Goal: Task Accomplishment & Management: Use online tool/utility

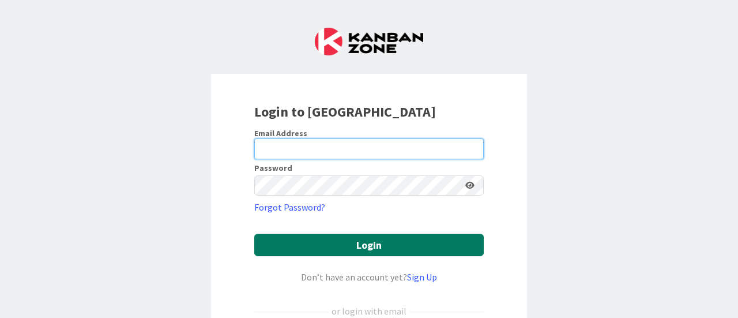
type input "[PERSON_NAME][EMAIL_ADDRESS][PERSON_NAME][DOMAIN_NAME]"
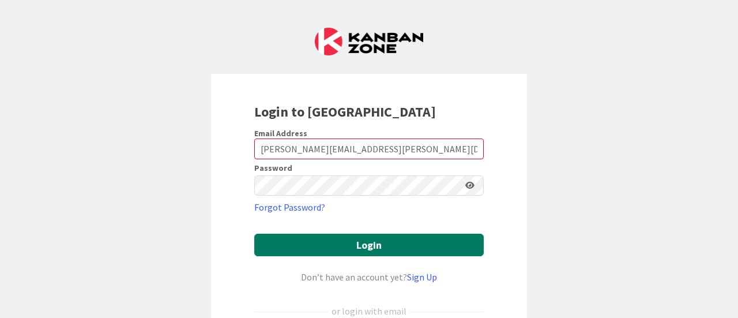
click at [349, 247] on button "Login" at bounding box center [368, 245] width 229 height 22
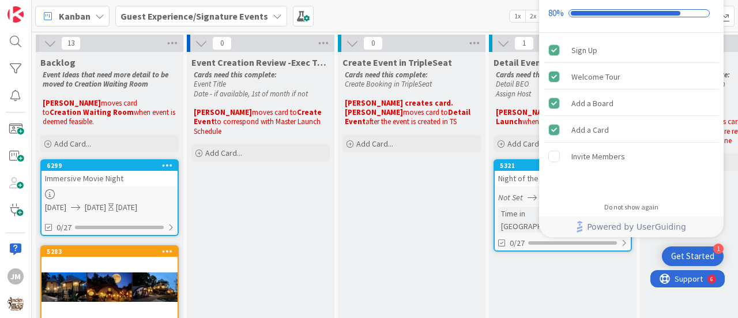
click at [439, 9] on div "Kanban Guest Experience/Signature Events 1x 2x 3x" at bounding box center [385, 16] width 706 height 32
click at [356, 13] on div "Kanban Guest Experience/Signature Events 1x 2x 3x" at bounding box center [385, 16] width 706 height 32
click at [191, 15] on b "Guest Experience/Signature Events" at bounding box center [195, 16] width 148 height 12
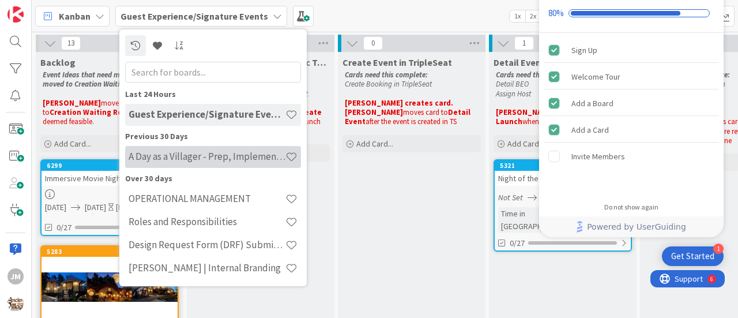
click at [159, 157] on h4 "A Day as a Villager - Prep, Implement and Execute" at bounding box center [207, 156] width 157 height 12
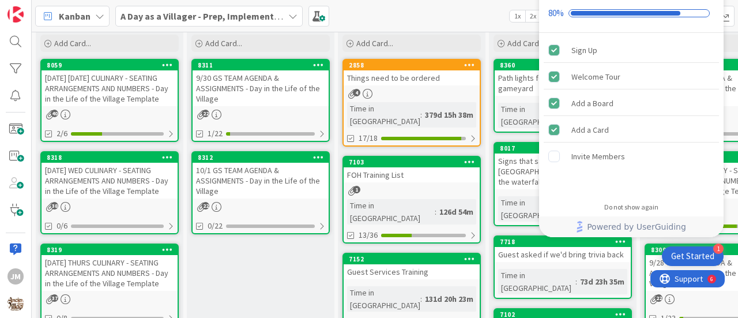
scroll to position [58, 0]
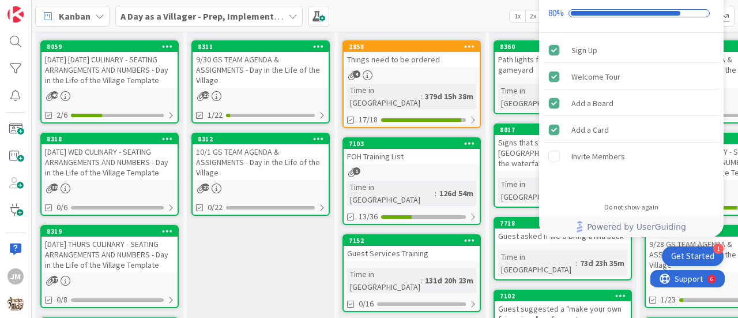
click at [97, 165] on div "[DATE] WED CULINARY - SEATING ARRANGEMENTS AND NUMBERS - Day in the Life of the…" at bounding box center [110, 162] width 136 height 36
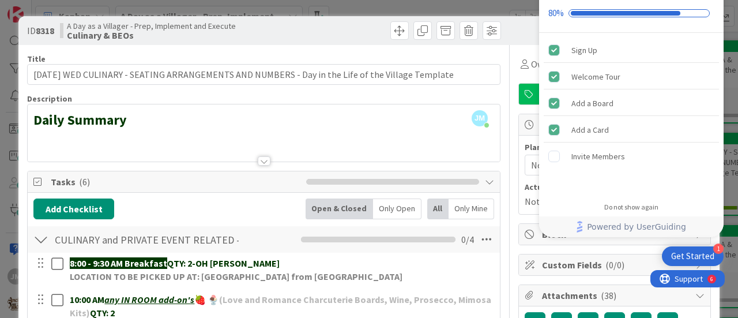
click at [656, 22] on div "Onboarding Checklist 80%" at bounding box center [631, 4] width 185 height 58
click at [525, 29] on div at bounding box center [609, 31] width 204 height 14
click at [311, 23] on div at bounding box center [384, 30] width 234 height 18
drag, startPoint x: 699, startPoint y: 92, endPoint x: 687, endPoint y: 28, distance: 64.6
click at [687, 28] on div "Onboarding Checklist 80%" at bounding box center [631, 4] width 185 height 58
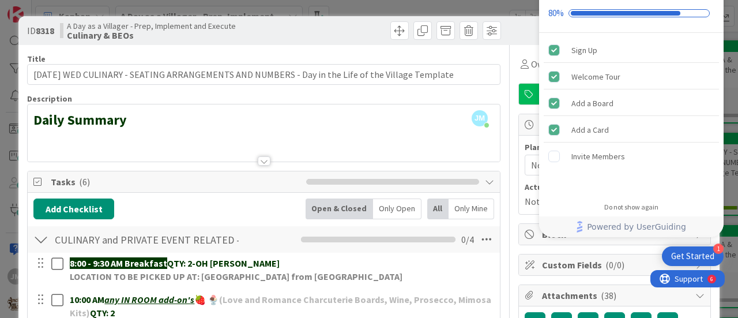
click at [708, 253] on div "Get Started" at bounding box center [692, 256] width 43 height 12
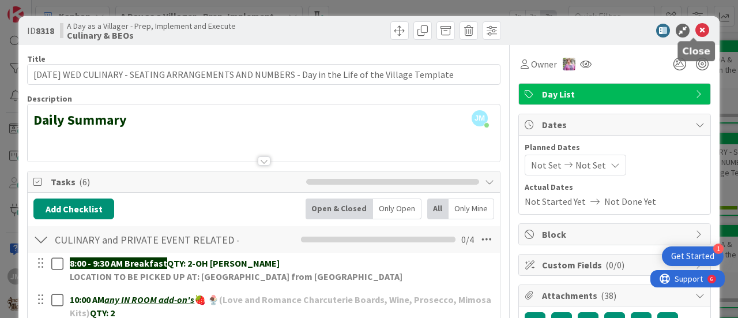
click at [695, 29] on icon at bounding box center [702, 31] width 14 height 14
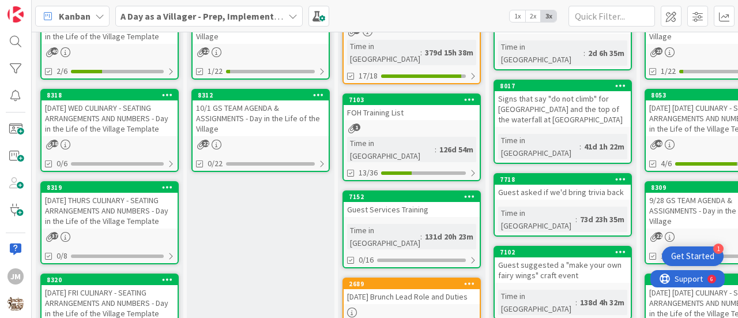
scroll to position [173, 0]
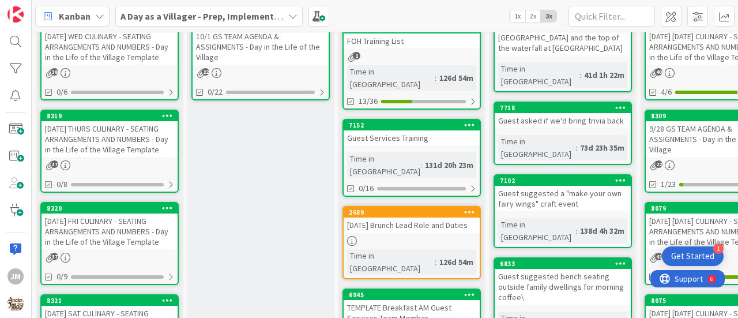
click at [94, 140] on div "[DATE] THURS CULINARY - SEATING ARRANGEMENTS AND NUMBERS - Day in the Life of t…" at bounding box center [110, 139] width 136 height 36
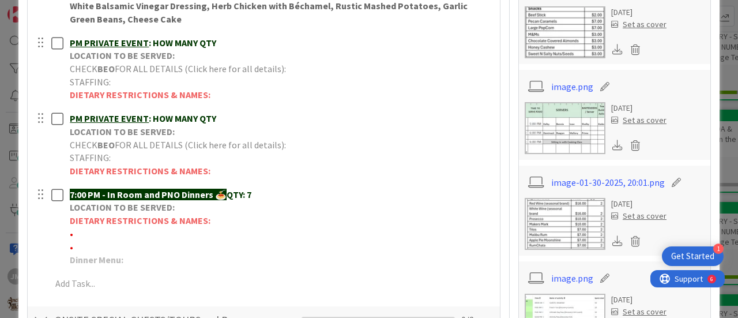
scroll to position [404, 0]
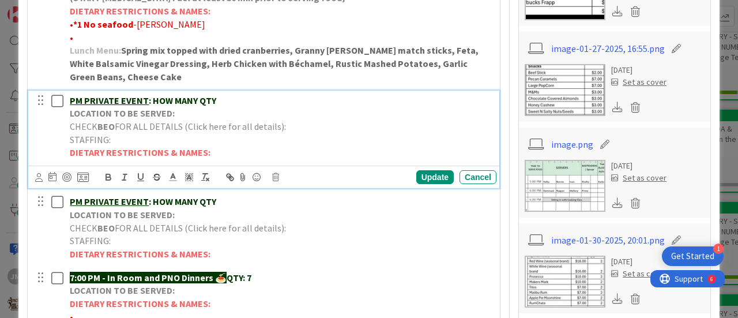
click at [222, 99] on p "PM PRIVATE EVENT : HOW MANY QTY" at bounding box center [281, 100] width 422 height 13
click at [285, 127] on p "CHECK BEO FOR ALL DETAILS (Click here for all details):" at bounding box center [281, 126] width 422 height 13
drag, startPoint x: 424, startPoint y: 142, endPoint x: 69, endPoint y: 142, distance: 355.8
click at [69, 142] on div "PM PRIVATE EVENT : HOW MANY QTY LOCATION TO BE SERVED: CHECK BEO FOR ALL DETAIL…" at bounding box center [280, 127] width 431 height 73
click at [173, 178] on polyline at bounding box center [173, 176] width 4 height 5
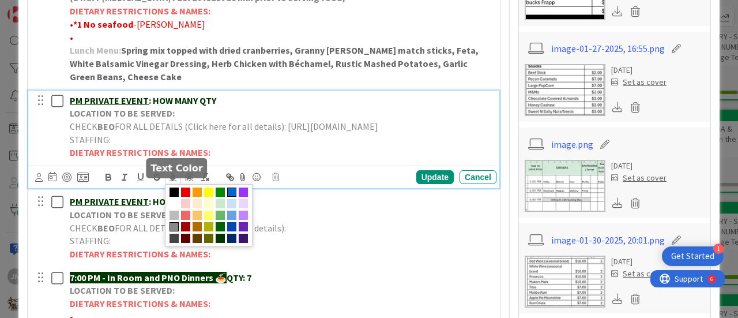
click at [233, 197] on span at bounding box center [231, 191] width 9 height 9
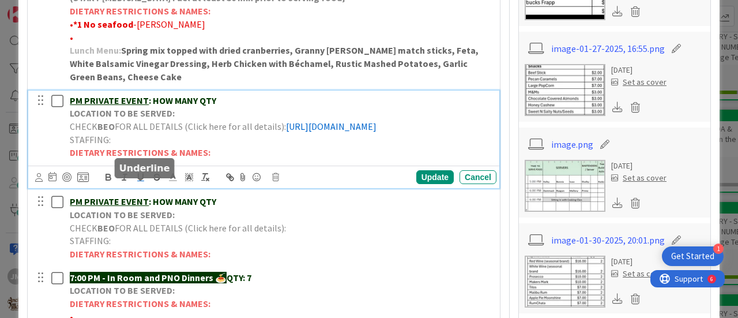
click at [139, 182] on icon "button" at bounding box center [141, 177] width 10 height 10
click at [311, 109] on p "LOCATION TO BE SERVED:" at bounding box center [281, 113] width 422 height 13
click at [224, 94] on p "PM PRIVATE EVENT : HOW MANY QTY" at bounding box center [281, 100] width 422 height 13
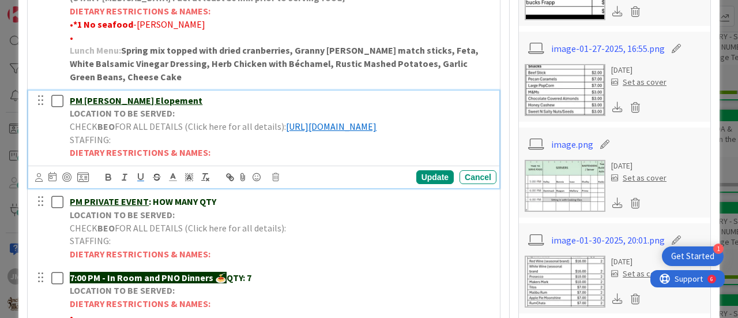
click at [189, 114] on p "LOCATION TO BE SERVED:" at bounding box center [281, 113] width 422 height 13
click at [70, 101] on u "PM [PERSON_NAME] Elopement" at bounding box center [136, 101] width 133 height 12
click at [179, 111] on p "LOCATION TO BE SERVED:" at bounding box center [281, 113] width 422 height 13
click at [89, 97] on u "3 PM [PERSON_NAME] Elopement" at bounding box center [139, 101] width 139 height 12
click at [91, 96] on u "3 PM- [PERSON_NAME] Elopement" at bounding box center [141, 101] width 142 height 12
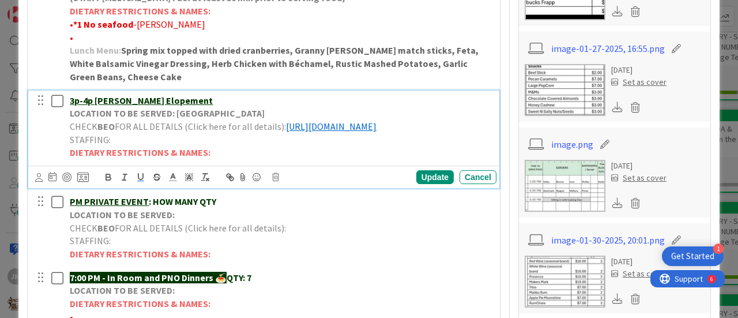
click at [131, 97] on u "3p-4p [PERSON_NAME] Elopement" at bounding box center [141, 101] width 143 height 12
click at [437, 184] on div "Update" at bounding box center [434, 177] width 37 height 14
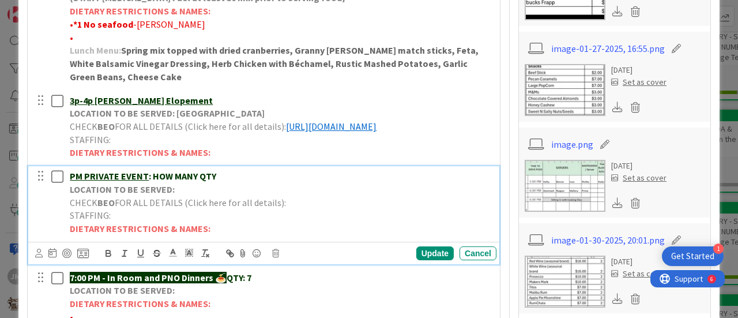
click at [220, 181] on p "PM PRIVATE EVENT : HOW MANY QTY" at bounding box center [281, 176] width 422 height 13
click at [103, 182] on u "PM Alive and Wonderland Tea Party" at bounding box center [143, 176] width 146 height 12
drag, startPoint x: 84, startPoint y: 186, endPoint x: 140, endPoint y: 191, distance: 56.2
click at [84, 182] on u "PM [PERSON_NAME] and Wonderland Tea Party" at bounding box center [167, 176] width 195 height 12
click at [70, 182] on u "[PERSON_NAME] and Wonderland Tea Party" at bounding box center [160, 176] width 181 height 12
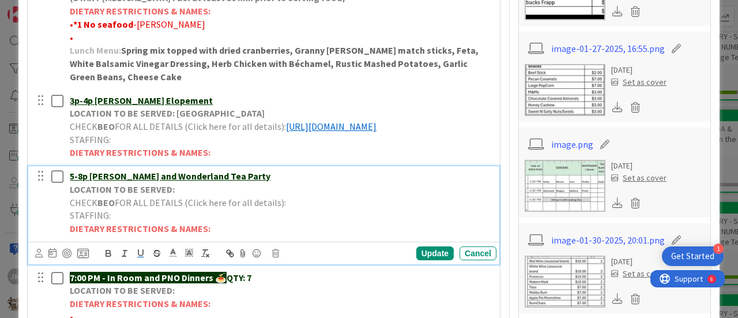
click at [174, 196] on p "LOCATION TO BE SERVED:" at bounding box center [281, 189] width 422 height 13
click at [191, 196] on p "LOCATION TO BE SERVED:" at bounding box center [281, 189] width 422 height 13
click at [309, 209] on p "CHECK BEO FOR ALL DETAILS (Click here for all details):" at bounding box center [281, 202] width 422 height 13
drag, startPoint x: 446, startPoint y: 227, endPoint x: 39, endPoint y: 227, distance: 407.1
click at [39, 227] on div "5-8p [PERSON_NAME] and Wonderland Tea Party LOCATION TO BE SERVED: [GEOGRAPHIC_…" at bounding box center [265, 202] width 464 height 73
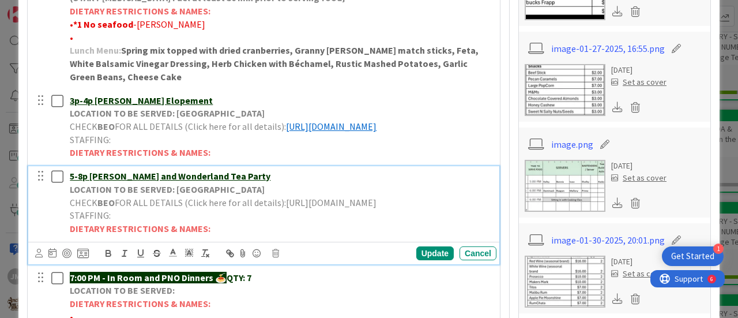
click at [115, 208] on span "FOR ALL DETAILS (Click here for all details):[URL][DOMAIN_NAME]" at bounding box center [246, 203] width 262 height 12
drag, startPoint x: 420, startPoint y: 232, endPoint x: 62, endPoint y: 226, distance: 358.1
click at [52, 226] on div "5-8p [PERSON_NAME] and Wonderland Tea Party LOCATION TO BE SERVED: [GEOGRAPHIC_…" at bounding box center [265, 202] width 464 height 73
click at [141, 258] on icon "button" at bounding box center [141, 253] width 10 height 10
click at [174, 258] on icon at bounding box center [173, 252] width 10 height 10
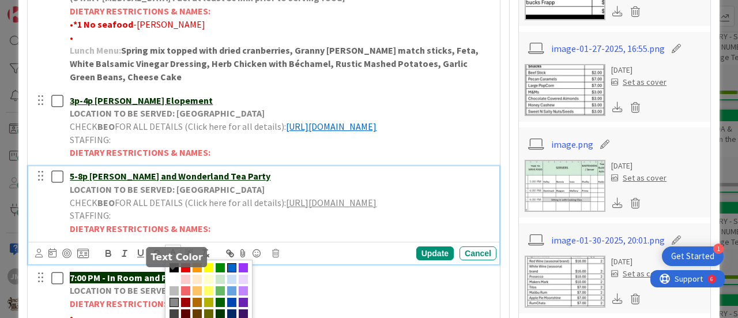
click at [232, 272] on span at bounding box center [231, 267] width 9 height 9
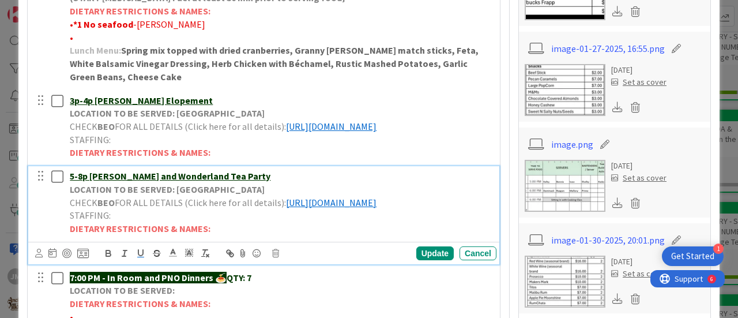
click at [441, 208] on p "CHECK BEO FOR ALL DETAILS (Click here for all details): [URL][DOMAIN_NAME]" at bounding box center [281, 202] width 422 height 13
click at [442, 209] on p "CHECK BEO FOR ALL DETAILS (Click here for all details): [URL][DOMAIN_NAME]" at bounding box center [281, 202] width 422 height 13
click at [427, 260] on div "Update" at bounding box center [434, 253] width 37 height 14
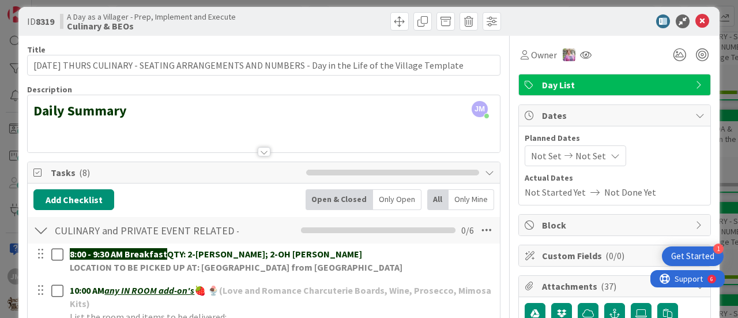
scroll to position [0, 0]
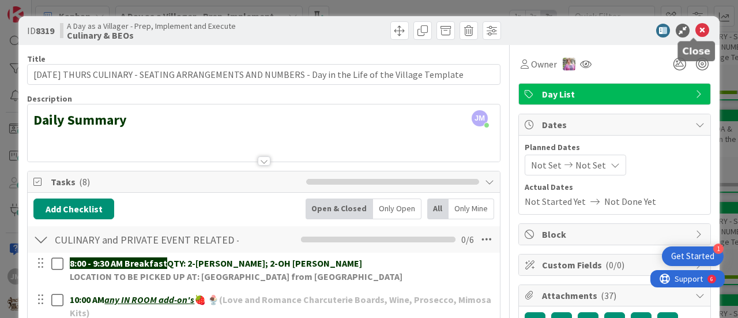
click at [695, 26] on icon at bounding box center [702, 31] width 14 height 14
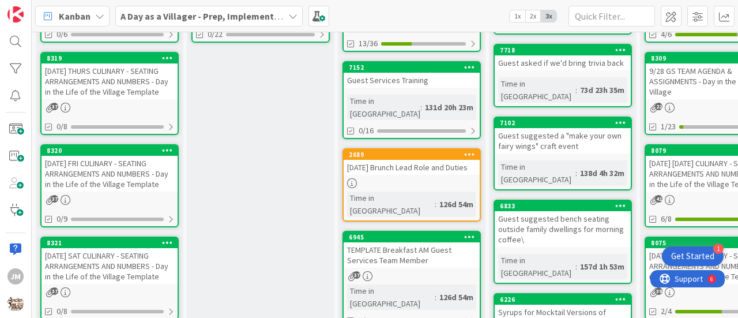
click at [97, 177] on div "[DATE] FRI CULINARY - SEATING ARRANGEMENTS AND NUMBERS - Day in the Life of the…" at bounding box center [110, 174] width 136 height 36
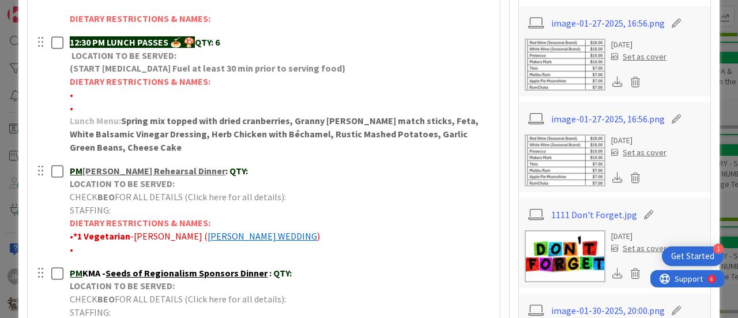
scroll to position [404, 0]
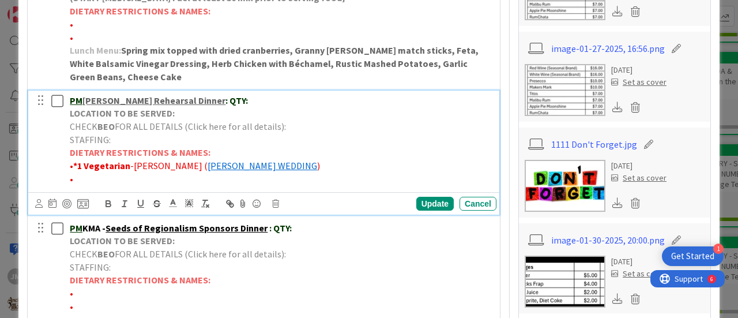
click at [292, 123] on p "CHECK BEO FOR ALL DETAILS (Click here for all details):" at bounding box center [281, 126] width 422 height 13
drag, startPoint x: 430, startPoint y: 139, endPoint x: 60, endPoint y: 139, distance: 370.2
click at [60, 139] on div "PM [PERSON_NAME] Rehearsal Dinner : QTY: LOCATION TO BE SERVED: CHECK BEO FOR A…" at bounding box center [265, 140] width 464 height 99
click at [140, 209] on icon "button" at bounding box center [141, 203] width 10 height 10
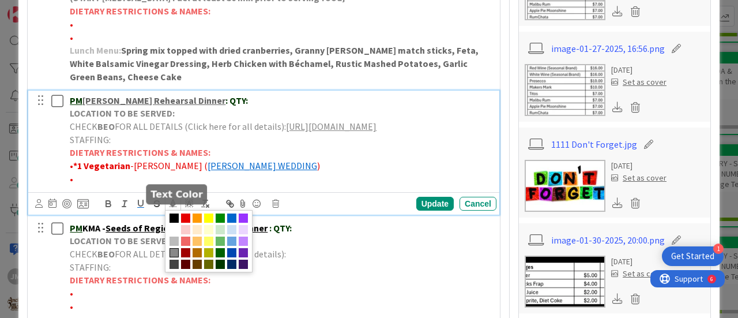
click at [174, 203] on line at bounding box center [172, 203] width 3 height 0
click at [232, 223] on span at bounding box center [231, 217] width 9 height 9
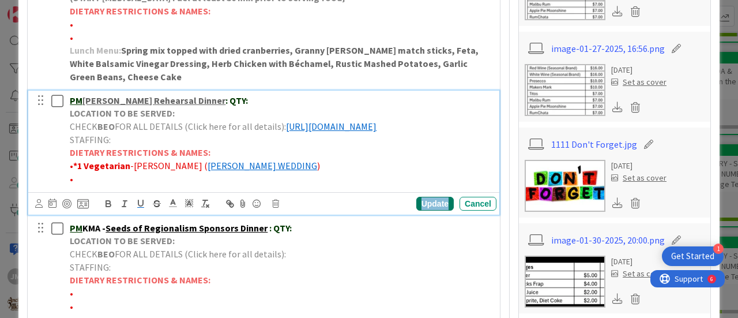
click at [432, 210] on div "Update" at bounding box center [434, 204] width 37 height 14
click at [70, 96] on u "PM" at bounding box center [76, 101] width 13 height 12
click at [67, 97] on div "PM [PERSON_NAME] Rehearsal Dinner : QTY: LOCATION TO BE SERVED: CHECK BEO FOR A…" at bounding box center [280, 140] width 431 height 99
click at [301, 96] on p "3:30- 6:30pPM [PERSON_NAME] Rehearsal Dinner : QTY:" at bounding box center [281, 100] width 422 height 13
click at [437, 208] on div "Update" at bounding box center [434, 204] width 37 height 14
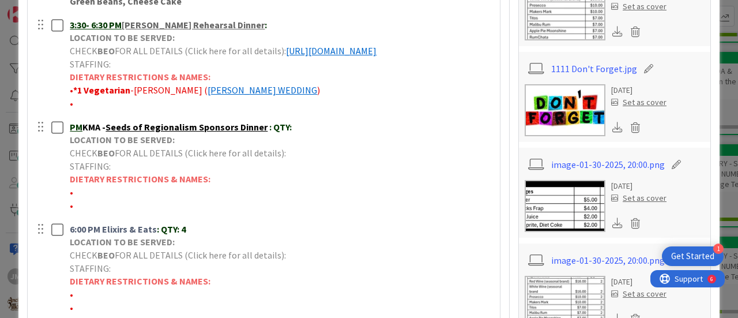
scroll to position [461, 0]
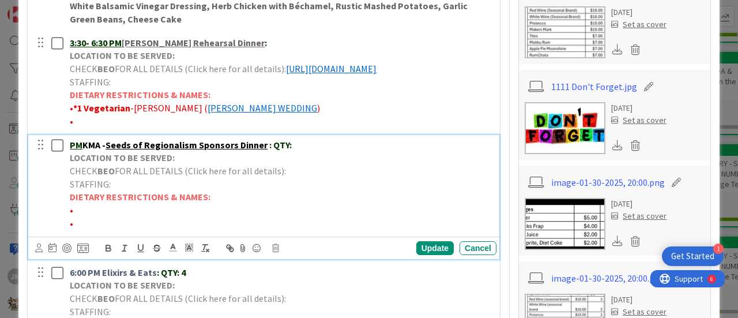
click at [294, 178] on p "CHECK BEO FOR ALL DETAILS (Click here for all details):" at bounding box center [281, 170] width 422 height 13
drag, startPoint x: 417, startPoint y: 195, endPoint x: 45, endPoint y: 195, distance: 372.5
click at [45, 195] on div "PM KMA - Seeds of Regionalism Sponsors Dinner : QTY: LOCATION TO BE SERVED: CHE…" at bounding box center [265, 184] width 464 height 99
click at [174, 249] on polyline at bounding box center [173, 246] width 4 height 5
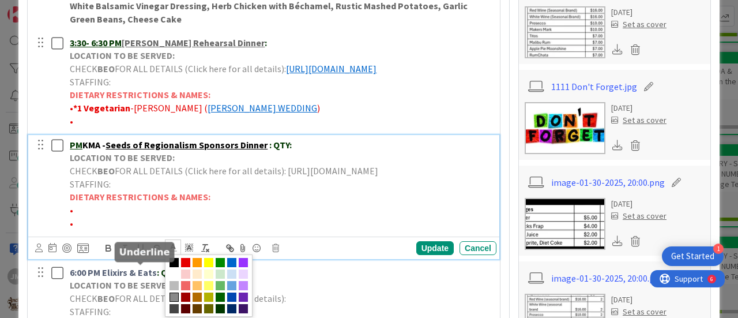
click at [140, 253] on icon "button" at bounding box center [141, 248] width 10 height 10
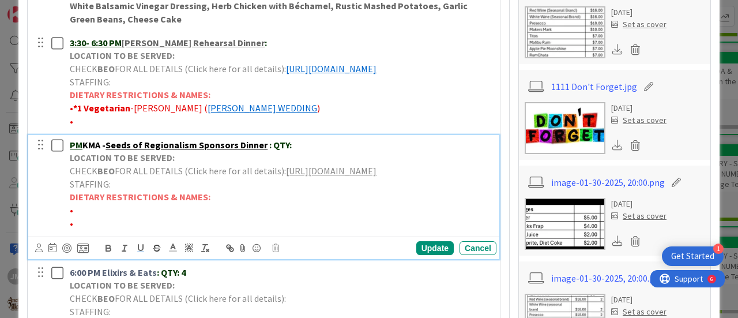
click at [283, 204] on p "DIETARY RESTRICTIONS & NAMES:" at bounding box center [281, 196] width 422 height 13
drag, startPoint x: 414, startPoint y: 198, endPoint x: 57, endPoint y: 199, distance: 356.9
click at [57, 199] on div "PM KMA - Seeds of Regionalism Sponsors Dinner : QTY: LOCATION TO BE SERVED: CHE…" at bounding box center [265, 184] width 464 height 99
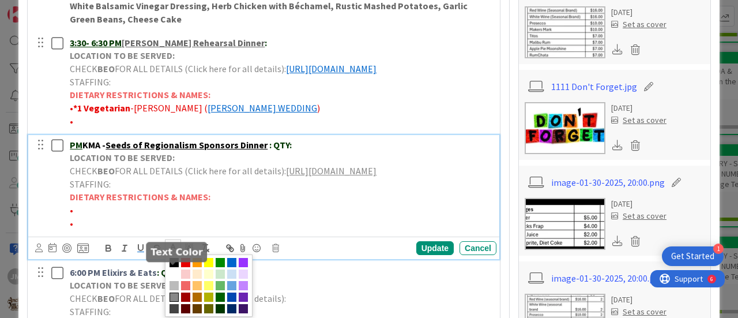
click at [172, 249] on polyline at bounding box center [173, 246] width 4 height 5
click at [232, 267] on span at bounding box center [231, 262] width 9 height 9
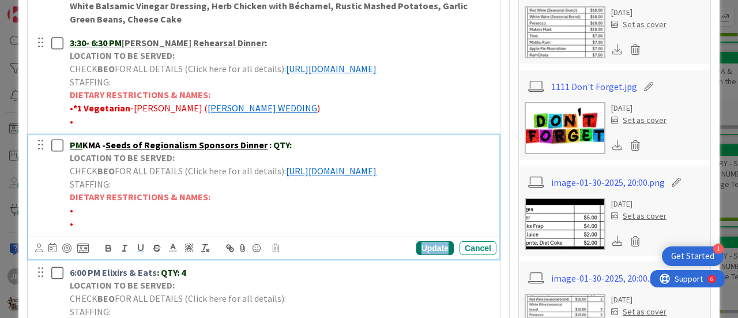
click at [432, 255] on div "Update" at bounding box center [434, 248] width 37 height 14
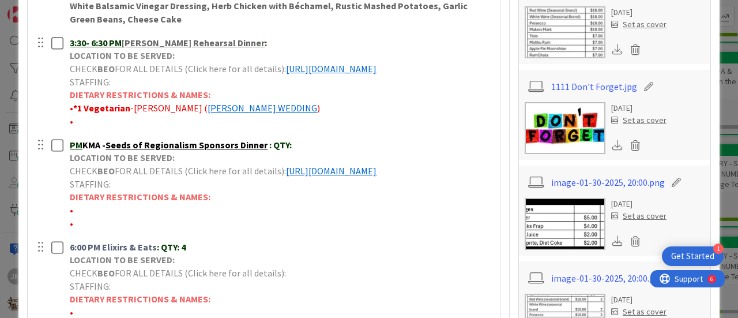
scroll to position [577, 0]
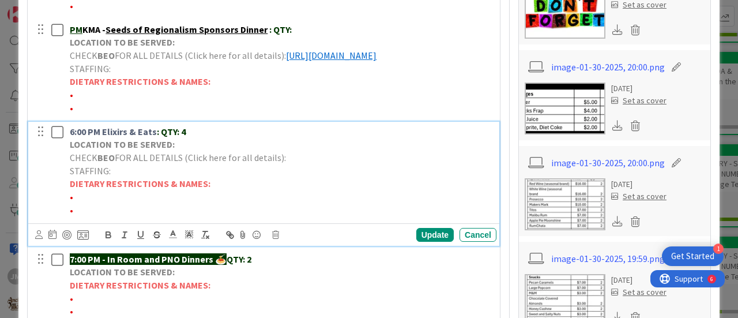
click at [300, 164] on p "CHECK BEO FOR ALL DETAILS (Click here for all details):" at bounding box center [281, 157] width 422 height 13
drag, startPoint x: 400, startPoint y: 198, endPoint x: 46, endPoint y: 197, distance: 353.5
click at [46, 197] on div "6:00 PM Elixirs & Eats : QTY: 4 LOCATION TO BE SERVED: CHECK BEO FOR ALL DETAIL…" at bounding box center [265, 171] width 464 height 99
click at [138, 240] on icon "button" at bounding box center [141, 234] width 10 height 10
click at [174, 239] on icon at bounding box center [173, 234] width 10 height 10
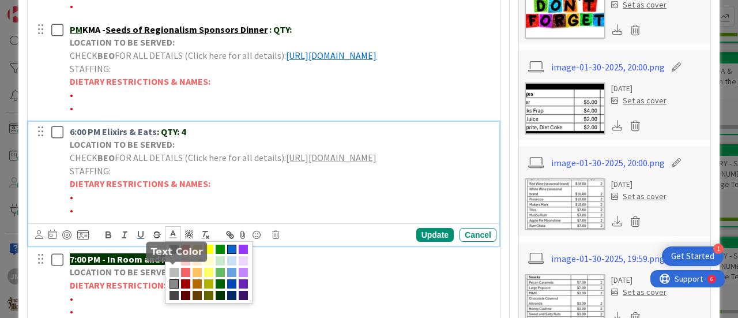
click at [231, 254] on span at bounding box center [231, 248] width 9 height 9
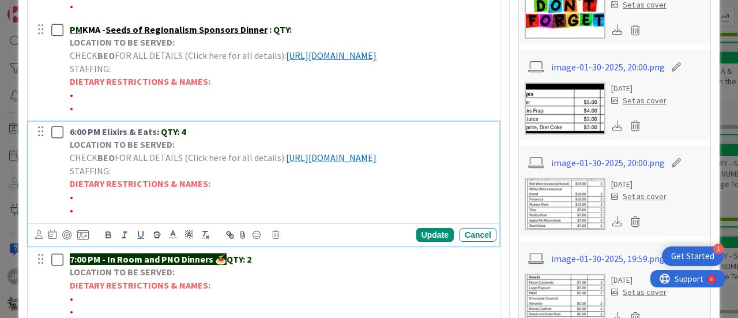
click at [268, 190] on p "DIETARY RESTRICTIONS & NAMES:" at bounding box center [281, 183] width 422 height 13
drag, startPoint x: 187, startPoint y: 168, endPoint x: 238, endPoint y: 176, distance: 51.3
click at [187, 151] on p "LOCATION TO BE SERVED:" at bounding box center [281, 144] width 422 height 13
click at [197, 151] on p "LOCATION TO BE SERVED:" at bounding box center [281, 144] width 422 height 13
click at [435, 242] on div "Update" at bounding box center [434, 235] width 37 height 14
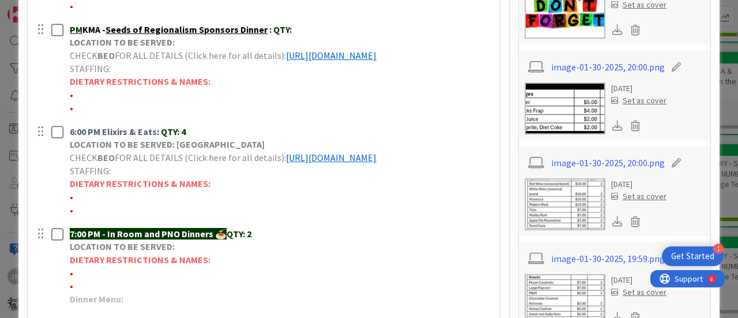
scroll to position [346, 0]
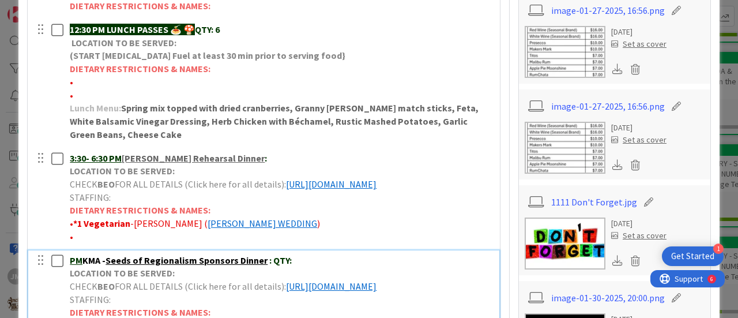
click at [84, 266] on strong "KMA - Seeds of Regionalism Sponsors Dinner" at bounding box center [175, 260] width 187 height 12
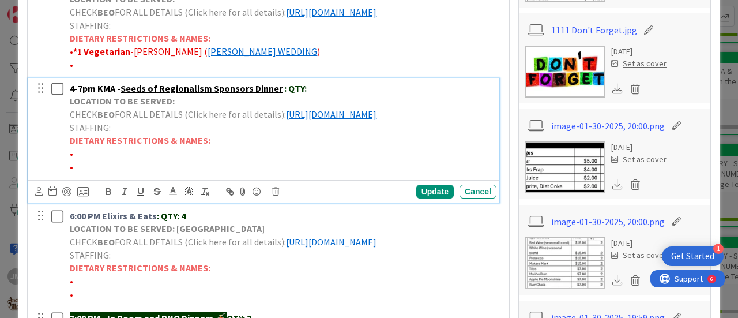
scroll to position [519, 0]
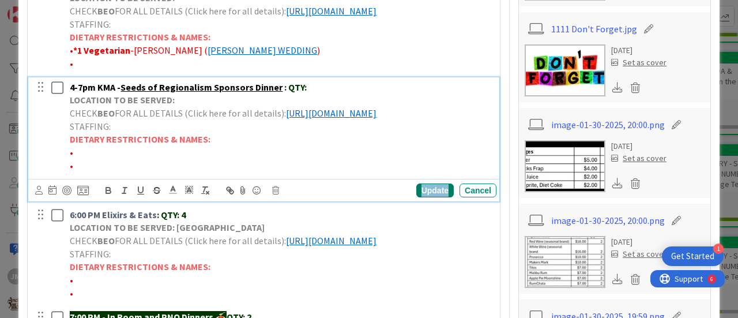
click at [428, 197] on div "Update" at bounding box center [434, 190] width 37 height 14
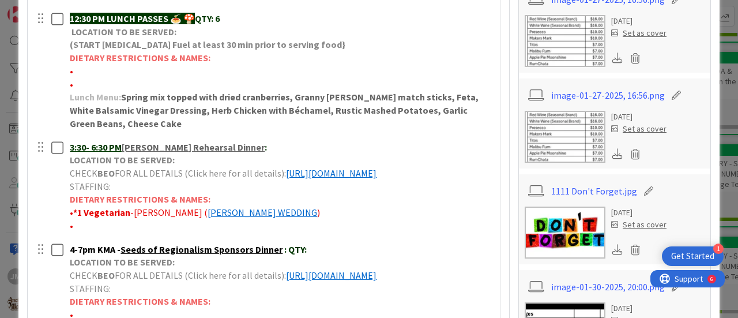
scroll to position [346, 0]
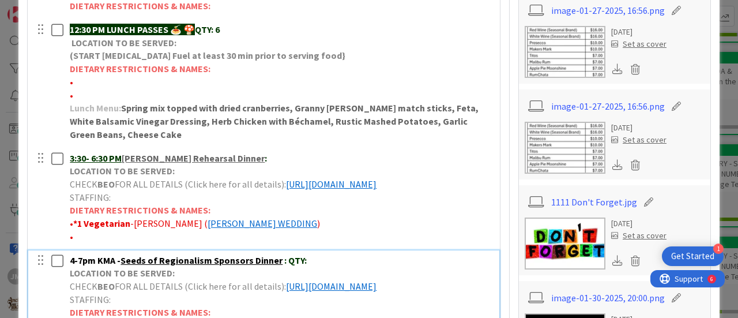
click at [198, 280] on p "LOCATION TO BE SERVED:" at bounding box center [281, 272] width 422 height 13
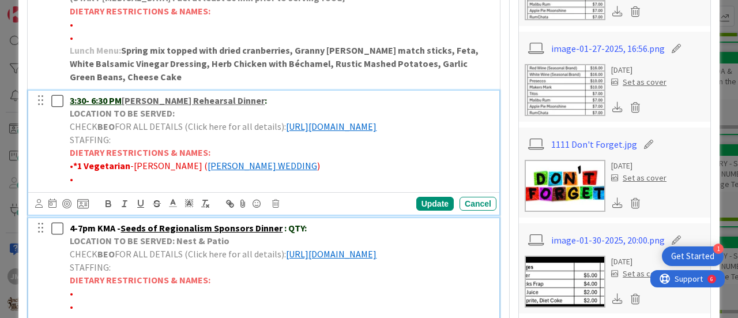
click at [190, 114] on p "LOCATION TO BE SERVED:" at bounding box center [281, 113] width 422 height 13
click at [429, 210] on div "Update" at bounding box center [434, 204] width 37 height 14
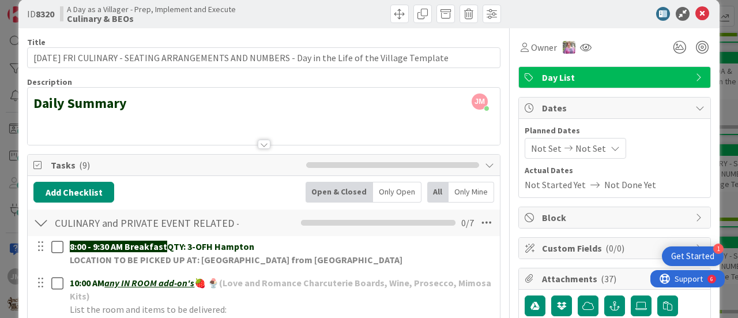
scroll to position [0, 0]
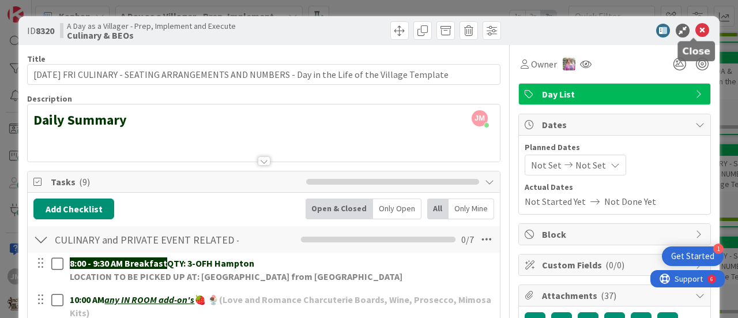
click at [697, 28] on icon at bounding box center [702, 31] width 14 height 14
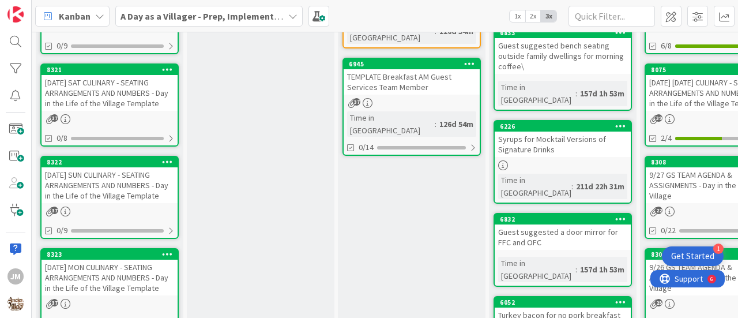
click at [118, 103] on div "[DATE] SAT CULINARY - SEATING ARRANGEMENTS AND NUMBERS - Day in the Life of the…" at bounding box center [110, 93] width 136 height 36
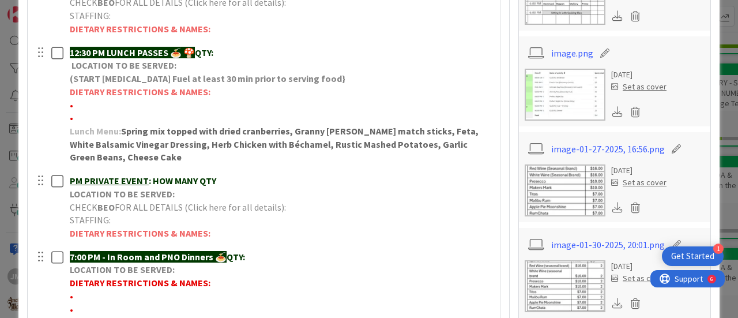
scroll to position [461, 0]
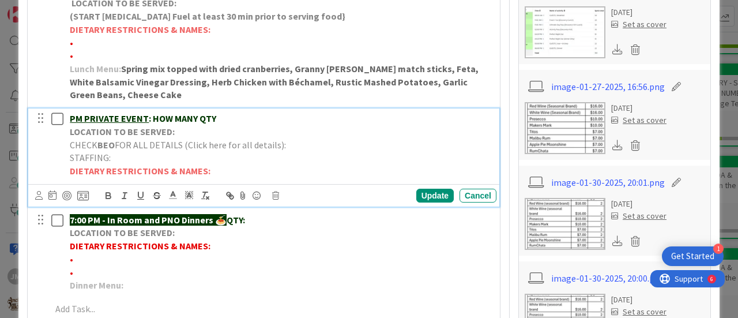
click at [229, 116] on p "PM PRIVATE EVENT : HOW MANY QTY" at bounding box center [281, 118] width 422 height 13
drag, startPoint x: 223, startPoint y: 113, endPoint x: 74, endPoint y: 122, distance: 148.4
click at [74, 122] on p "PM PRIVATE EVENT : HOW MANY QTY" at bounding box center [281, 118] width 422 height 13
click at [200, 130] on p "LOCATION TO BE SERVED:" at bounding box center [281, 131] width 422 height 13
click at [176, 126] on strong "LOCATION TO BE SERVED: [GEOGRAPHIC_DATA]" at bounding box center [167, 132] width 195 height 12
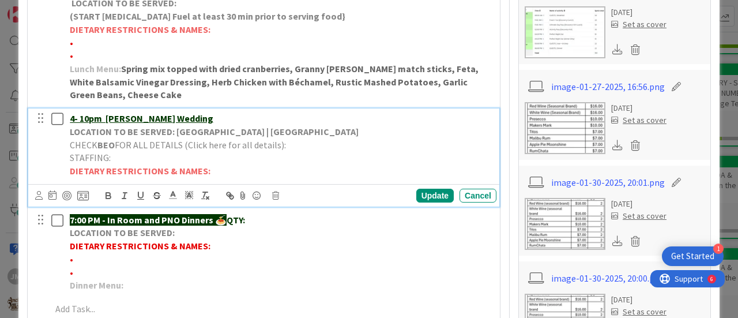
click at [303, 145] on p "CHECK BEO FOR ALL DETAILS (Click here for all details):" at bounding box center [281, 144] width 422 height 13
drag, startPoint x: 424, startPoint y: 160, endPoint x: 67, endPoint y: 157, distance: 357.5
click at [67, 157] on div "4- 10pm [PERSON_NAME] Wedding LOCATION TO BE SERVED: [GEOGRAPHIC_DATA] | [GEOGR…" at bounding box center [280, 144] width 431 height 73
click at [171, 196] on polyline at bounding box center [173, 193] width 4 height 5
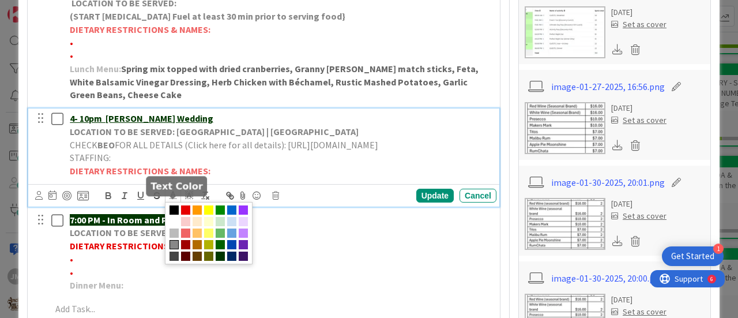
click at [233, 214] on span at bounding box center [231, 209] width 9 height 9
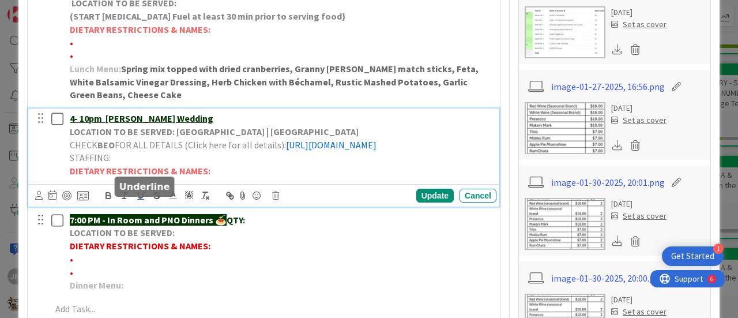
click at [141, 201] on icon "button" at bounding box center [141, 195] width 10 height 10
click at [436, 202] on div "Update" at bounding box center [434, 196] width 37 height 14
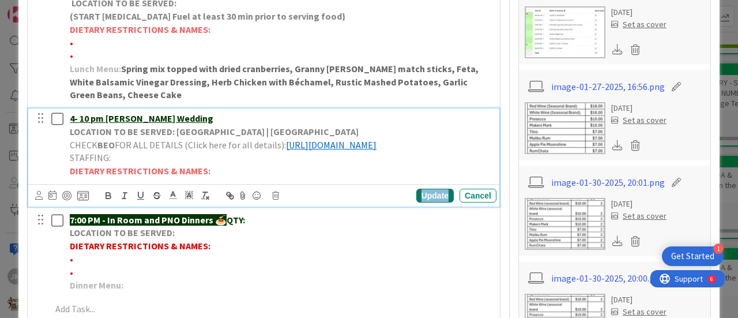
click at [426, 202] on div "Update" at bounding box center [434, 196] width 37 height 14
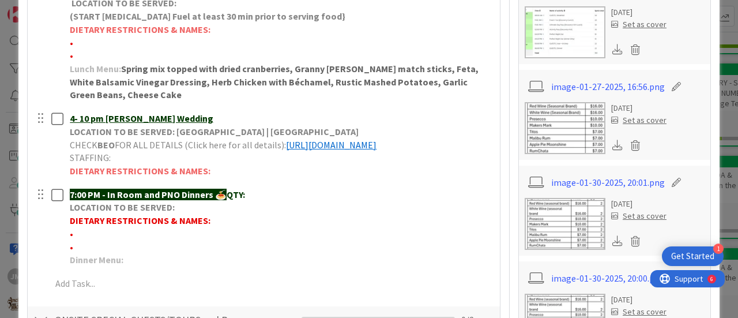
scroll to position [404, 0]
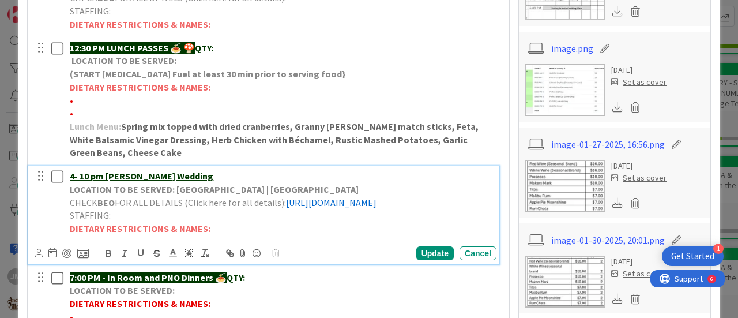
drag, startPoint x: 76, startPoint y: 176, endPoint x: 111, endPoint y: 178, distance: 35.2
click at [75, 176] on u "4- 10 pm [PERSON_NAME] Wedding" at bounding box center [142, 176] width 144 height 12
click at [426, 260] on div "Update" at bounding box center [434, 253] width 37 height 14
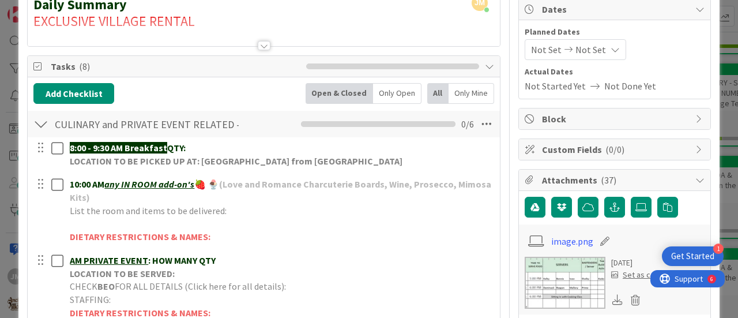
scroll to position [0, 0]
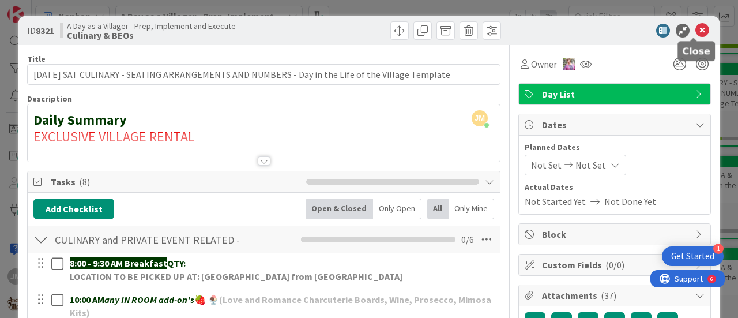
click at [696, 29] on icon at bounding box center [702, 31] width 14 height 14
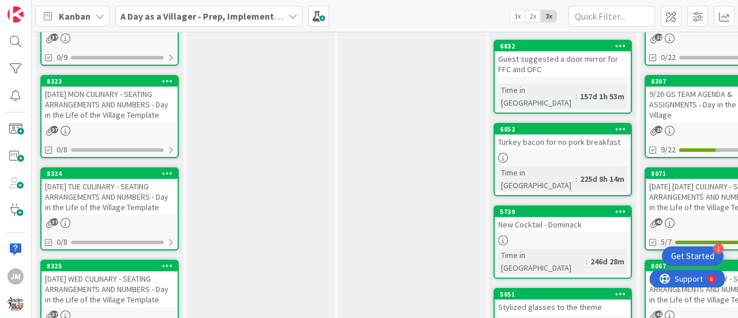
click at [97, 112] on div "[DATE] MON CULINARY - SEATING ARRANGEMENTS AND NUMBERS - Day in the Life of the…" at bounding box center [110, 104] width 136 height 36
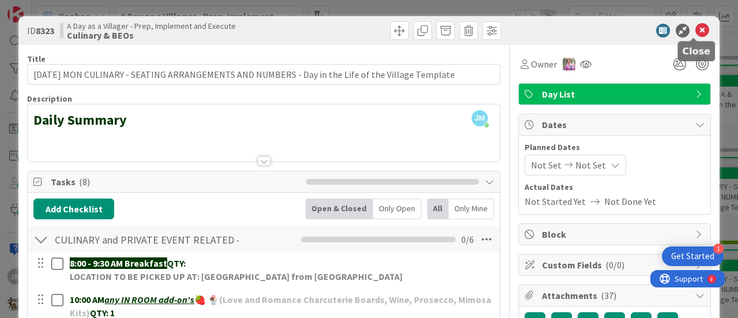
click at [695, 25] on icon at bounding box center [702, 31] width 14 height 14
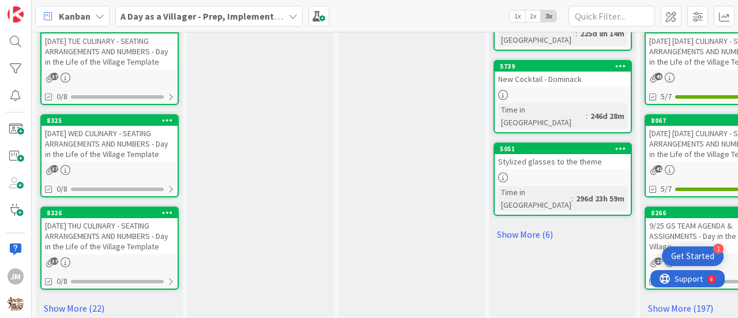
scroll to position [750, 0]
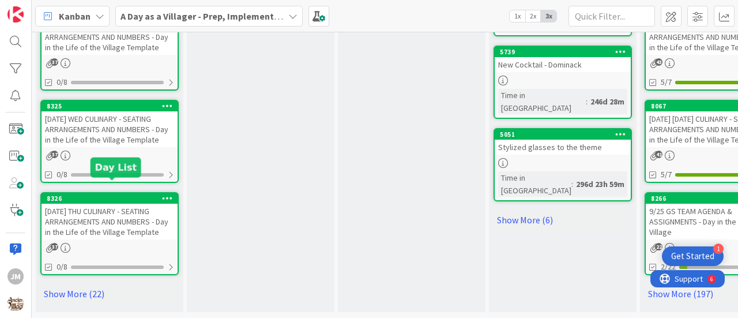
click at [114, 115] on div "[DATE] WED CULINARY - SEATING ARRANGEMENTS AND NUMBERS - Day in the Life of the…" at bounding box center [110, 129] width 136 height 36
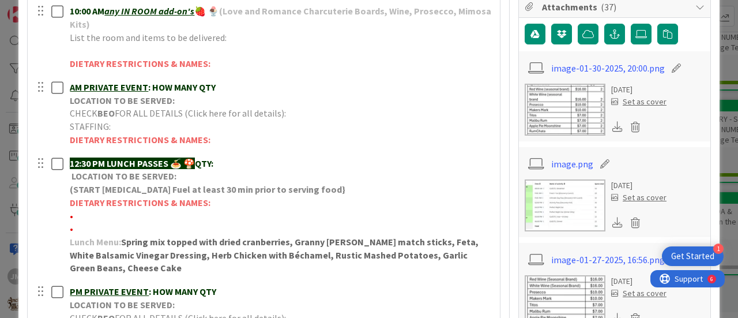
scroll to position [231, 0]
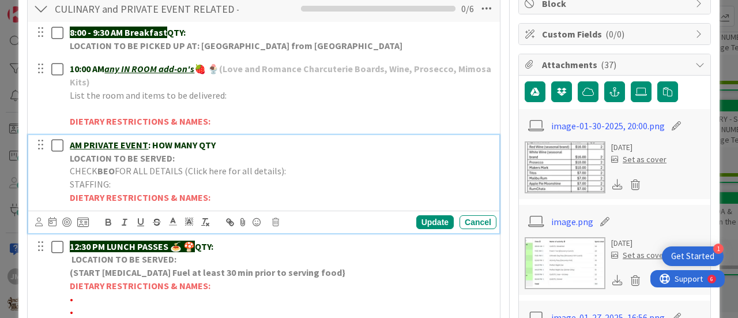
drag, startPoint x: 212, startPoint y: 145, endPoint x: 73, endPoint y: 140, distance: 139.0
click at [73, 140] on p "AM PRIVATE EVENT : HOW MANY QTY" at bounding box center [281, 144] width 422 height 13
click at [78, 141] on u "3 -OHM" at bounding box center [84, 145] width 29 height 12
click at [131, 146] on p "3 - 5pm OHM" at bounding box center [281, 144] width 422 height 13
click at [313, 175] on p "CHECK BEO FOR ALL DETAILS (Click here for all details):" at bounding box center [281, 170] width 422 height 13
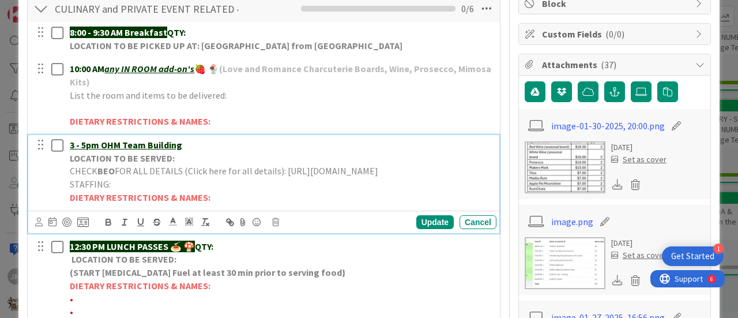
drag, startPoint x: 415, startPoint y: 183, endPoint x: 66, endPoint y: 183, distance: 349.4
click at [66, 183] on div "3 - 5pm OHM Team Building LOCATION TO BE SERVED: CHECK BEO FOR ALL DETAILS (Cli…" at bounding box center [280, 171] width 431 height 73
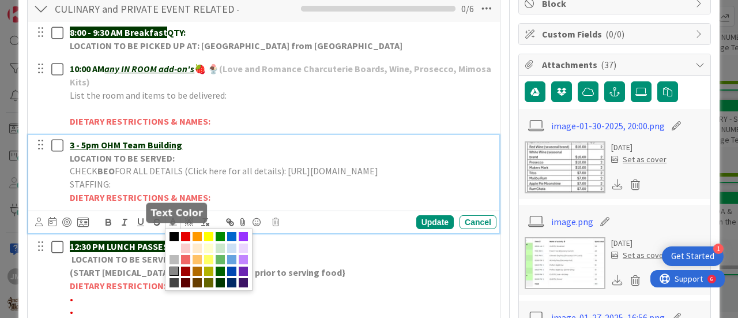
click at [171, 223] on polyline at bounding box center [173, 220] width 4 height 5
click at [228, 241] on span at bounding box center [231, 236] width 9 height 9
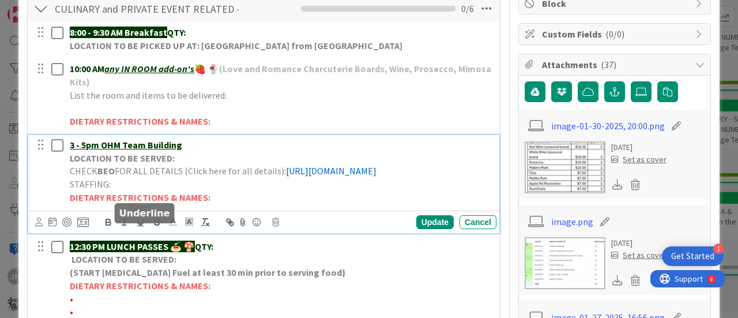
click at [141, 227] on icon "button" at bounding box center [141, 222] width 10 height 10
click at [185, 157] on p "LOCATION TO BE SERVED:" at bounding box center [281, 158] width 422 height 13
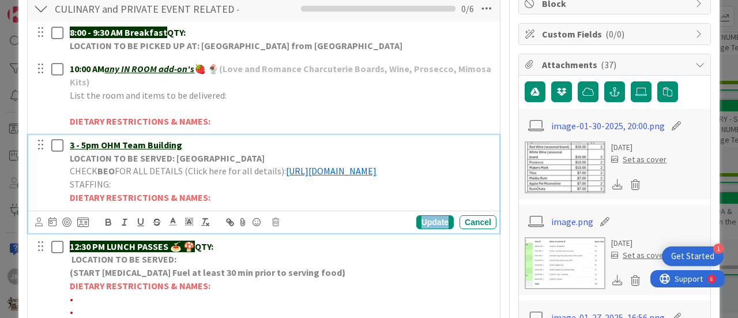
click at [434, 228] on div "Update" at bounding box center [434, 222] width 37 height 14
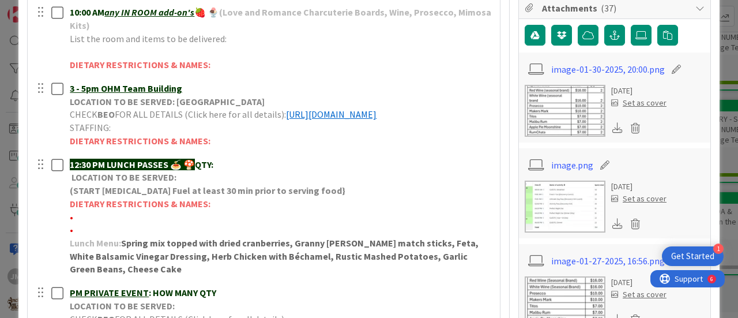
scroll to position [288, 0]
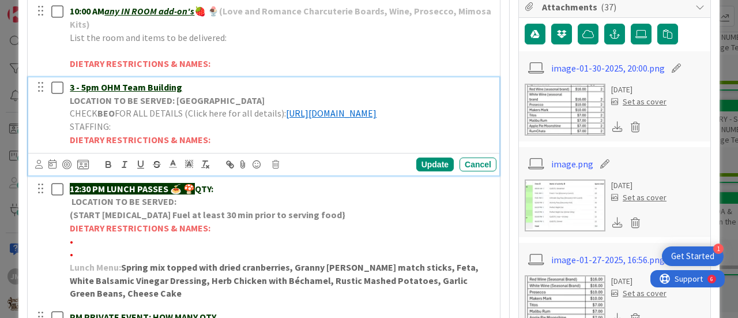
drag, startPoint x: 419, startPoint y: 128, endPoint x: 49, endPoint y: 126, distance: 370.2
click at [49, 126] on div "3 - 5pm OHM Team Building LOCATION TO BE SERVED: Yeti Cave CHECK BEO FOR ALL DE…" at bounding box center [265, 113] width 464 height 73
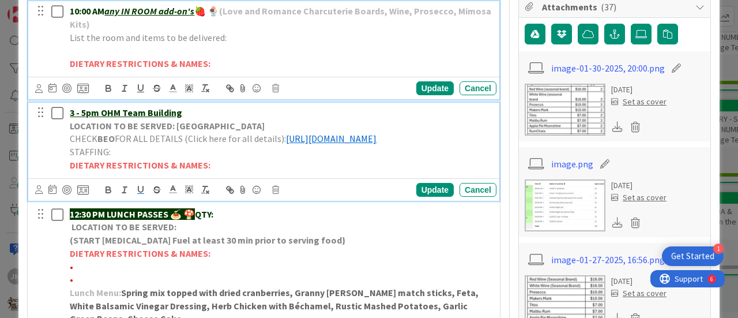
click at [257, 58] on p "DIETARY RESTRICTIONS & NAMES:" at bounding box center [281, 63] width 422 height 13
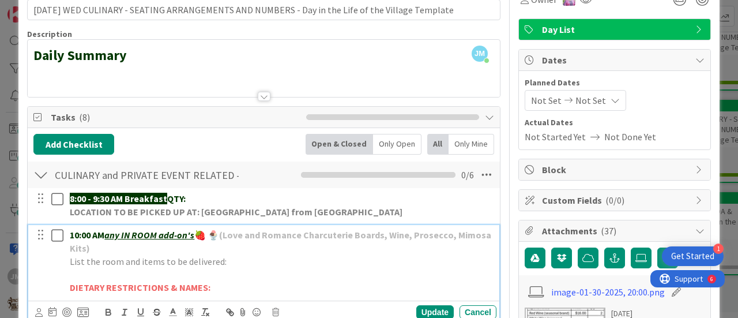
scroll to position [0, 0]
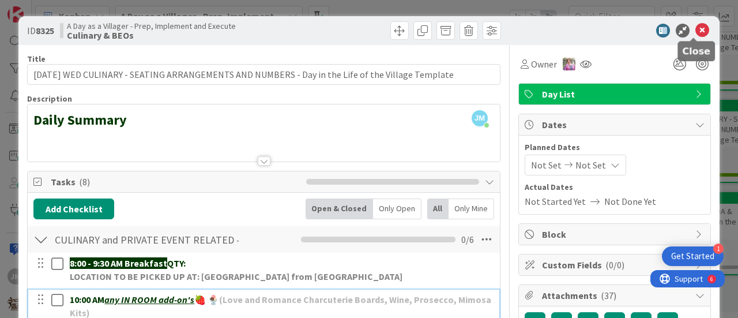
click at [695, 30] on icon at bounding box center [702, 31] width 14 height 14
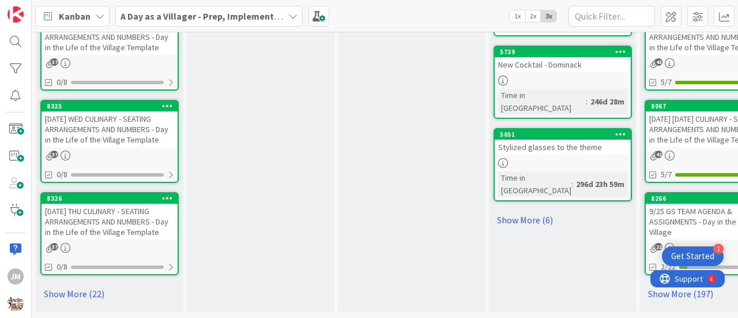
click at [88, 215] on div "[DATE] THU CULINARY - SEATING ARRANGEMENTS AND NUMBERS - Day in the Life of the…" at bounding box center [110, 222] width 136 height 36
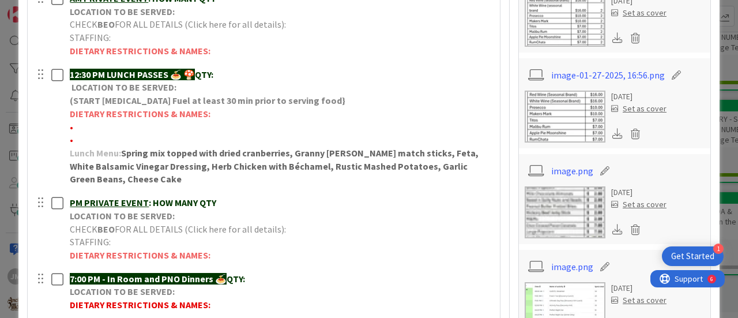
scroll to position [404, 0]
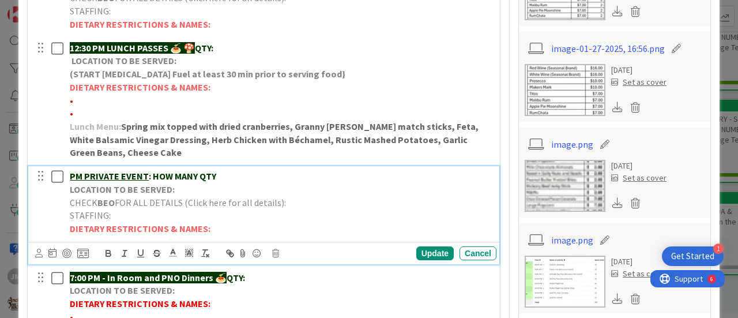
click at [226, 175] on p "PM PRIVATE EVENT : HOW MANY QTY" at bounding box center [281, 176] width 422 height 13
click at [152, 171] on p "PM ALV Immersive" at bounding box center [281, 176] width 422 height 13
click at [297, 205] on p "CHECK BEO FOR ALL DETAILS (Click here for all details):" at bounding box center [281, 202] width 422 height 13
drag, startPoint x: 419, startPoint y: 213, endPoint x: 58, endPoint y: 211, distance: 361.0
click at [58, 211] on div "PM ALV Immersive Movie Night | Hocus Pocus LOCATION TO BE SERVED: CHECK BEO FOR…" at bounding box center [265, 202] width 464 height 73
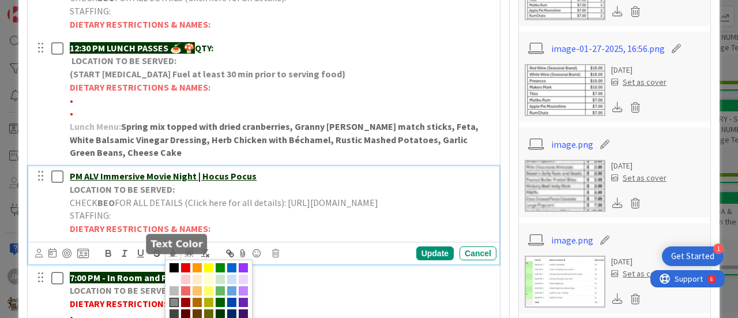
click at [170, 258] on icon at bounding box center [173, 252] width 10 height 10
click at [231, 272] on span at bounding box center [231, 267] width 9 height 9
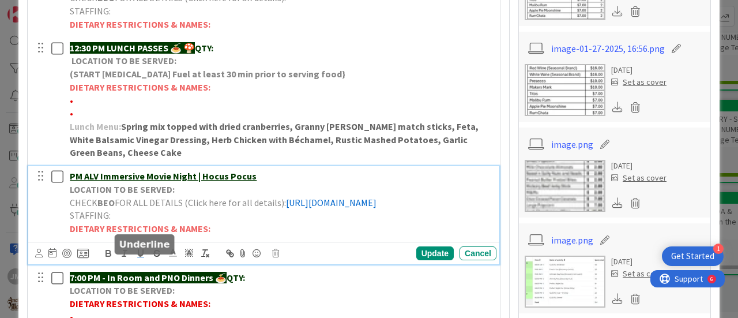
click at [144, 258] on icon "button" at bounding box center [141, 253] width 10 height 10
click at [281, 188] on p "LOCATION TO BE SERVED:" at bounding box center [281, 189] width 422 height 13
click at [71, 173] on u "PM ALV Immersive Movie Night | Hocus Pocus" at bounding box center [163, 176] width 187 height 12
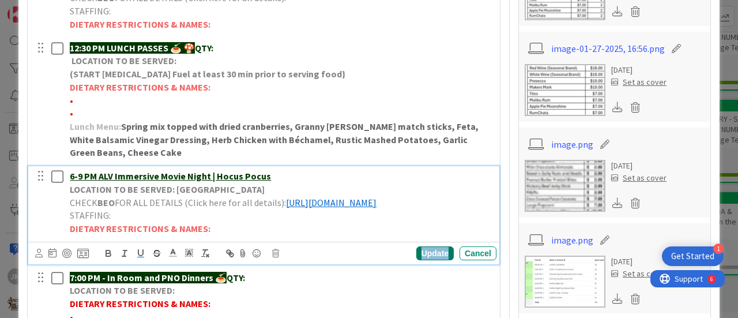
click at [427, 260] on div "Update" at bounding box center [434, 253] width 37 height 14
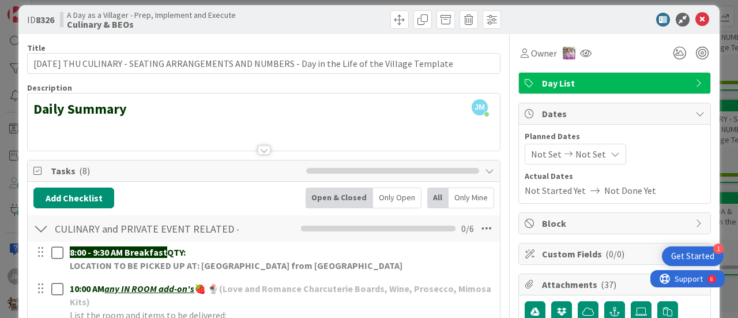
scroll to position [0, 0]
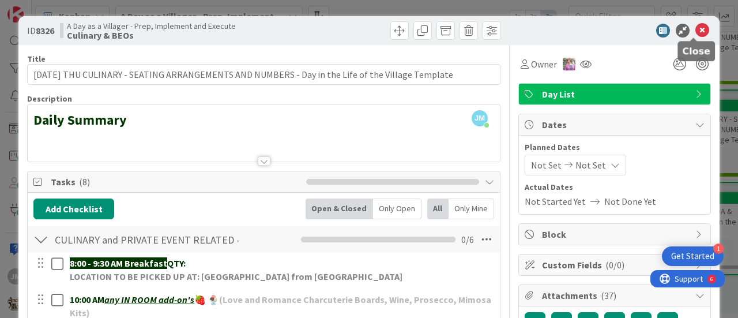
click at [695, 33] on icon at bounding box center [702, 31] width 14 height 14
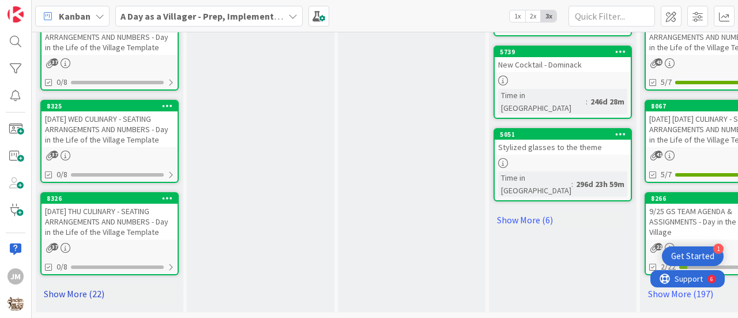
click at [77, 284] on link "Show More (22)" at bounding box center [109, 293] width 138 height 18
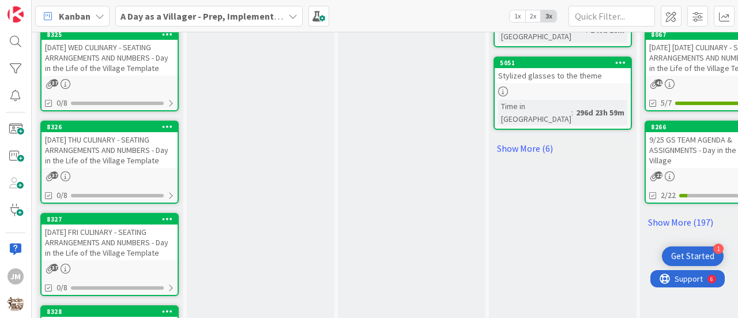
scroll to position [938, 0]
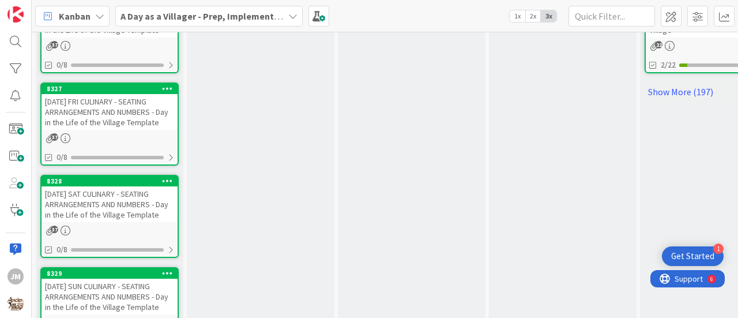
click at [76, 123] on div "[DATE] FRI CULINARY - SEATING ARRANGEMENTS AND NUMBERS - Day in the Life of the…" at bounding box center [110, 112] width 136 height 36
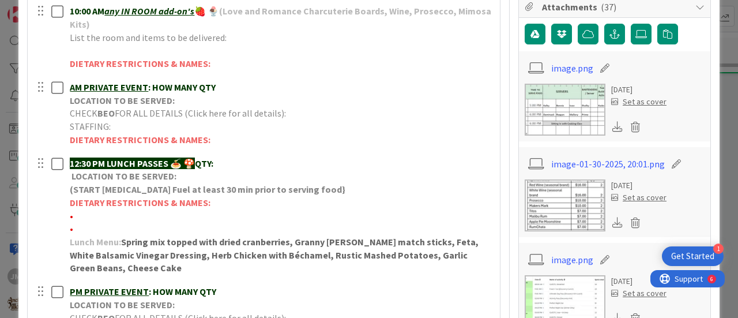
scroll to position [346, 0]
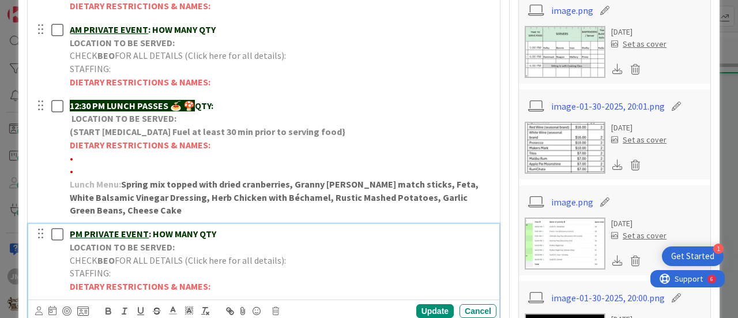
click at [227, 234] on p "PM PRIVATE EVENT : HOW MANY QTY" at bounding box center [281, 233] width 422 height 13
click at [69, 230] on div "PM [PERSON_NAME] & [PERSON_NAME]'s Wedding LOCATION TO BE SERVED: CHECK BEO FOR…" at bounding box center [280, 260] width 431 height 73
click at [189, 250] on p "LOCATION TO BE SERVED:" at bounding box center [281, 246] width 422 height 13
click at [301, 261] on p "CHECK BEO FOR ALL DETAILS (Click here for all details):" at bounding box center [281, 260] width 422 height 13
drag, startPoint x: 359, startPoint y: 278, endPoint x: 63, endPoint y: 267, distance: 295.4
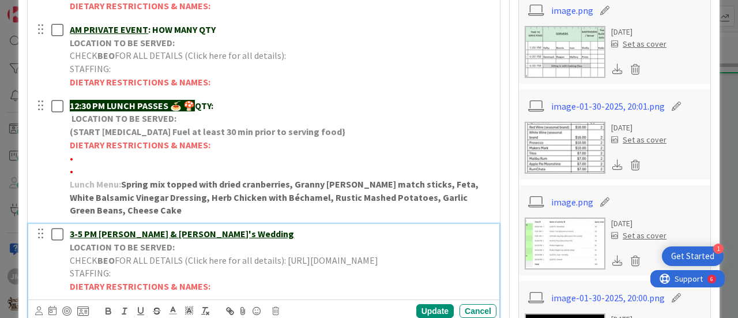
click at [63, 267] on div "3-5 PM [PERSON_NAME] & [PERSON_NAME]'s Wedding LOCATION TO BE SERVED: CHECK BEO…" at bounding box center [265, 260] width 464 height 73
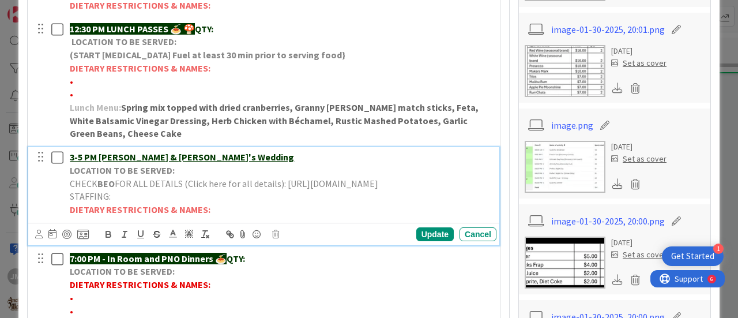
scroll to position [461, 0]
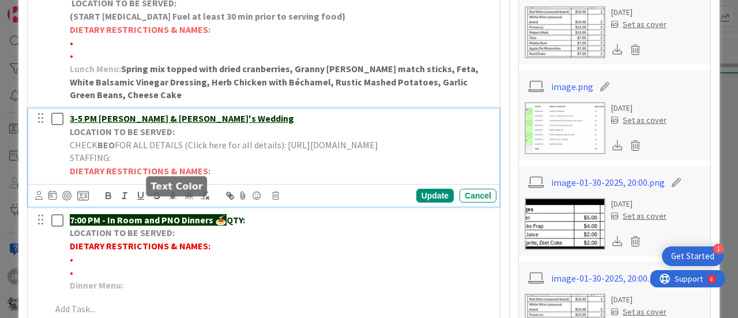
click at [171, 200] on icon at bounding box center [173, 195] width 10 height 10
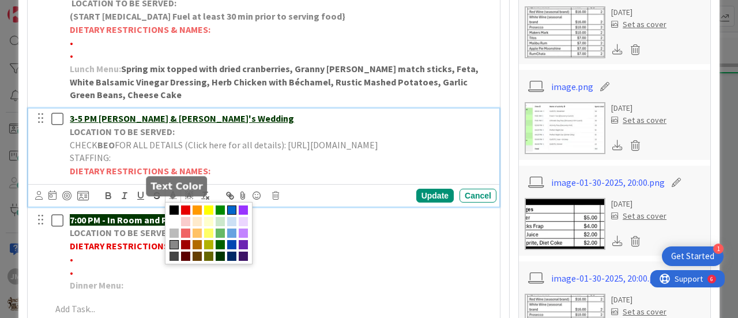
click at [234, 214] on span at bounding box center [231, 209] width 9 height 9
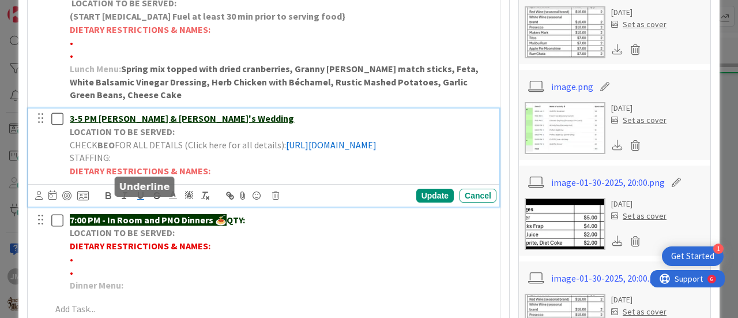
click at [141, 201] on icon "button" at bounding box center [141, 195] width 10 height 10
click at [433, 202] on div "Update" at bounding box center [434, 196] width 37 height 14
click at [199, 127] on p "LOCATION TO BE SERVED:" at bounding box center [281, 131] width 422 height 13
drag, startPoint x: 183, startPoint y: 129, endPoint x: 236, endPoint y: 143, distance: 55.0
click at [186, 129] on p "LOCATION TO BE SERVED:" at bounding box center [281, 131] width 422 height 13
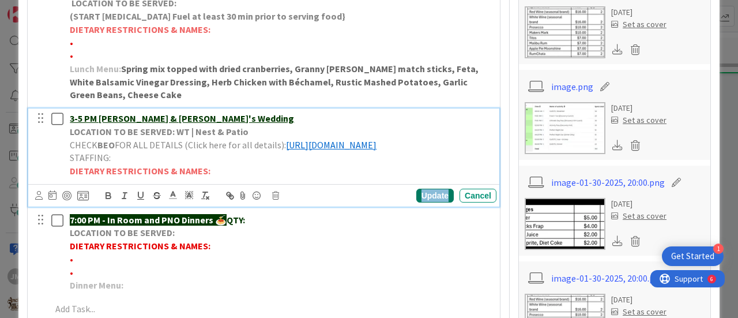
click at [420, 201] on div "Update" at bounding box center [434, 196] width 37 height 14
click at [209, 178] on p "DIETARY RESTRICTIONS & NAMES:" at bounding box center [281, 170] width 422 height 13
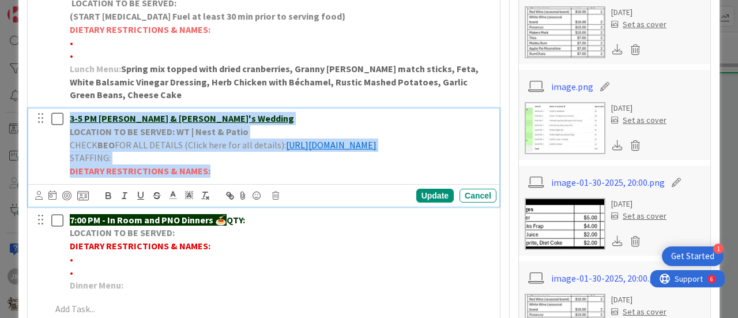
drag, startPoint x: 216, startPoint y: 177, endPoint x: 57, endPoint y: 114, distance: 170.6
click at [57, 114] on div "3-5 PM [PERSON_NAME] & [PERSON_NAME]'s Wedding LOCATION TO BE SERVED: WT | Nest…" at bounding box center [265, 144] width 464 height 73
copy div "3-5 PM [PERSON_NAME] & [PERSON_NAME]'s Wedding LOCATION TO BE SERVED: WT | Nest…"
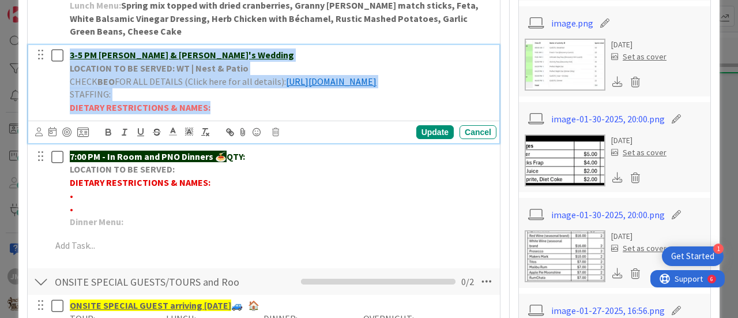
scroll to position [692, 0]
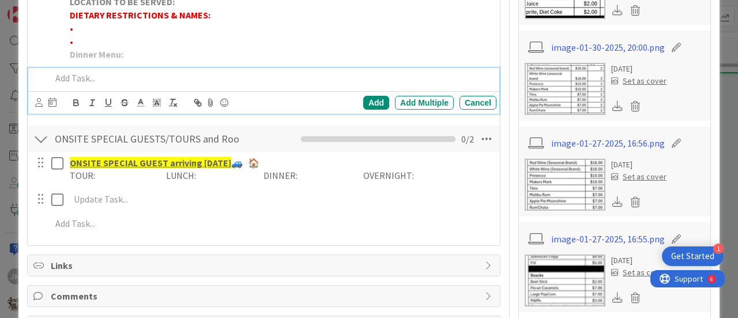
click at [95, 85] on p at bounding box center [271, 77] width 441 height 13
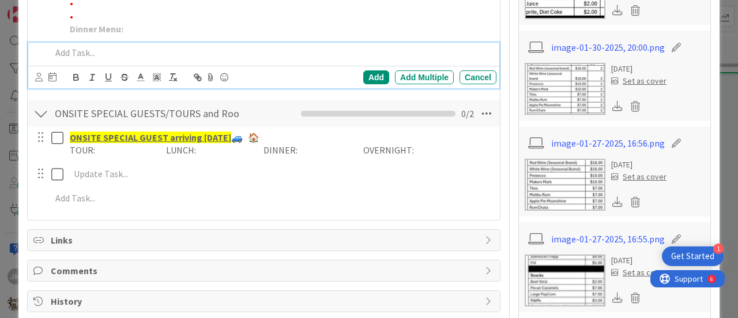
scroll to position [667, 0]
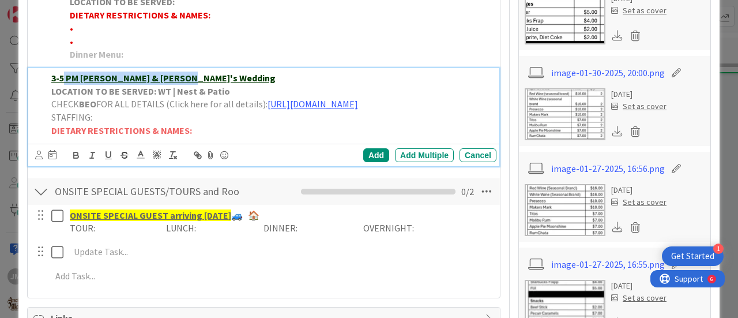
drag, startPoint x: 196, startPoint y: 92, endPoint x: 61, endPoint y: 90, distance: 134.9
click at [61, 85] on p "3-5 PM [PERSON_NAME] & [PERSON_NAME]'s Wedding" at bounding box center [271, 77] width 441 height 13
click at [60, 84] on u "5-[PERSON_NAME] Rehearsal Dinner" at bounding box center [126, 78] width 151 height 12
click at [201, 81] on div "5-8 PM [PERSON_NAME] Rehearsal Dinner LOCATION TO BE SERVED: WT | Nest & Patio …" at bounding box center [272, 104] width 450 height 73
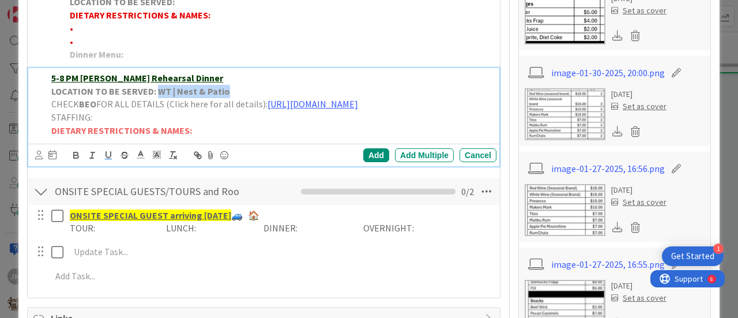
drag, startPoint x: 244, startPoint y: 102, endPoint x: 157, endPoint y: 100, distance: 87.1
click at [157, 98] on p "LOCATION TO BE SERVED: WT | Nest & Patio" at bounding box center [271, 91] width 441 height 13
drag, startPoint x: 392, startPoint y: 129, endPoint x: 40, endPoint y: 131, distance: 351.2
click at [40, 131] on div "5-8 PM [PERSON_NAME] Rehearsal Dinner LOCATION TO BE SERVED: [GEOGRAPHIC_DATA] …" at bounding box center [265, 104] width 464 height 73
click at [285, 111] on p "CHECK BEO FOR ALL DETAILS (Click here for all details):" at bounding box center [271, 103] width 441 height 13
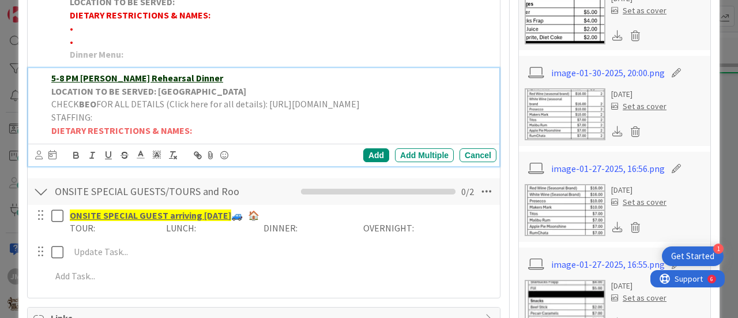
drag, startPoint x: 404, startPoint y: 130, endPoint x: 52, endPoint y: 141, distance: 351.9
click at [39, 133] on div "5-8 PM [PERSON_NAME] Rehearsal Dinner LOCATION TO BE SERVED: [GEOGRAPHIC_DATA] …" at bounding box center [265, 104] width 464 height 73
click at [141, 156] on polyline at bounding box center [141, 153] width 4 height 5
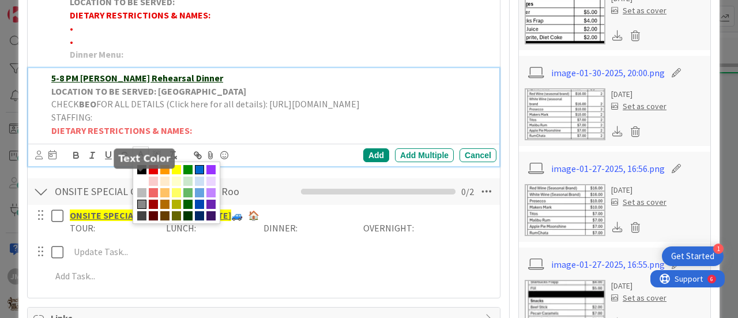
click at [196, 174] on span at bounding box center [199, 169] width 9 height 9
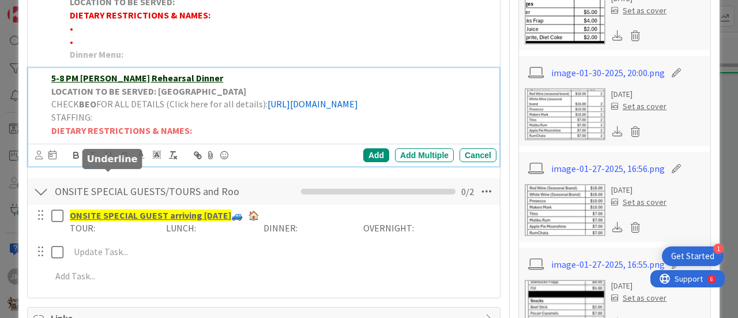
click at [109, 160] on icon "button" at bounding box center [108, 155] width 10 height 10
click at [372, 162] on div "Add" at bounding box center [376, 155] width 26 height 14
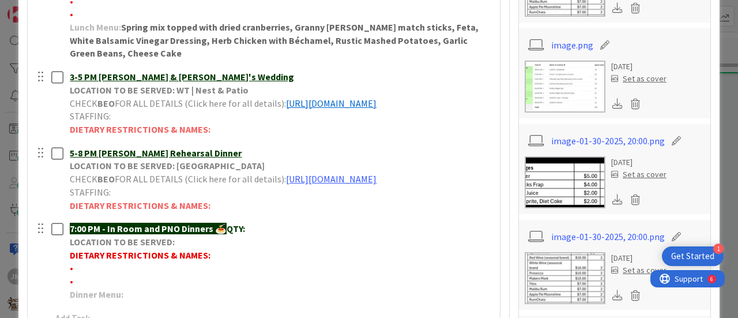
scroll to position [520, 0]
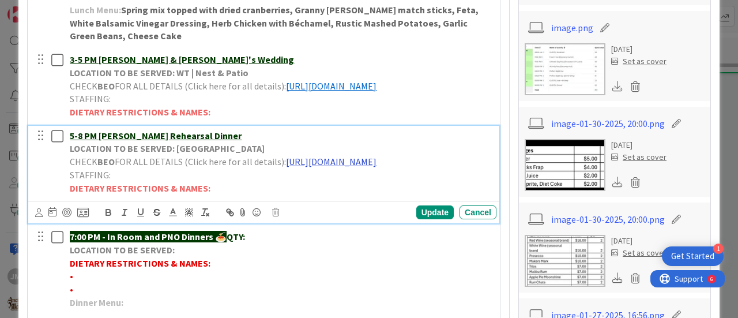
click at [286, 167] on link "[URL][DOMAIN_NAME]" at bounding box center [331, 162] width 91 height 12
click at [251, 205] on link "[URL][DOMAIN_NAME]" at bounding box center [211, 197] width 79 height 15
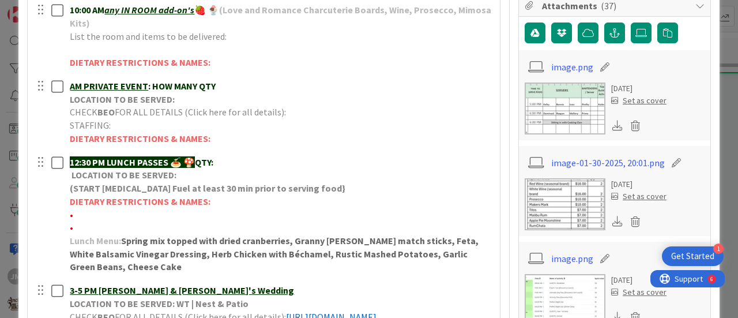
scroll to position [0, 0]
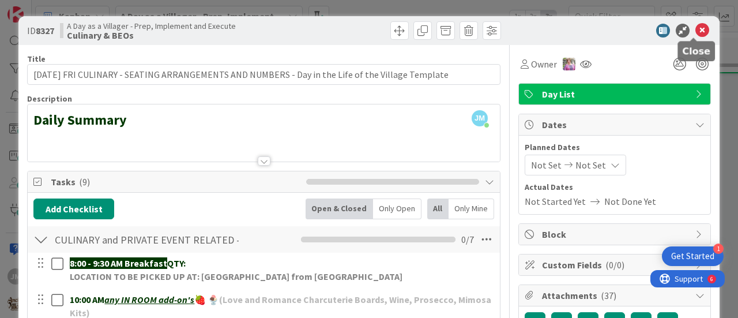
click at [695, 32] on icon at bounding box center [702, 31] width 14 height 14
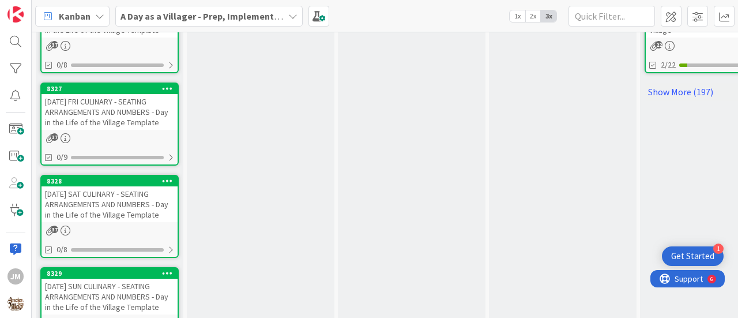
click at [87, 214] on div "[DATE] SAT CULINARY - SEATING ARRANGEMENTS AND NUMBERS - Day in the Life of the…" at bounding box center [110, 204] width 136 height 36
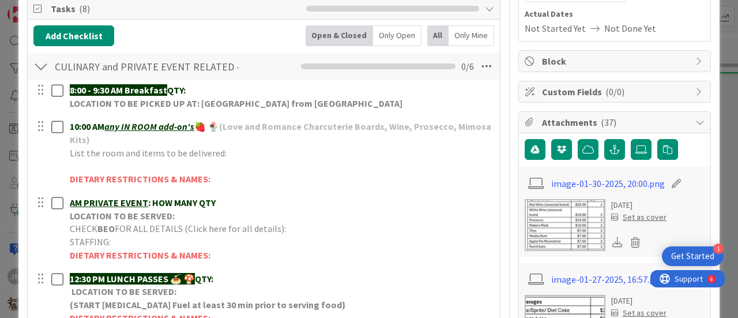
scroll to position [231, 0]
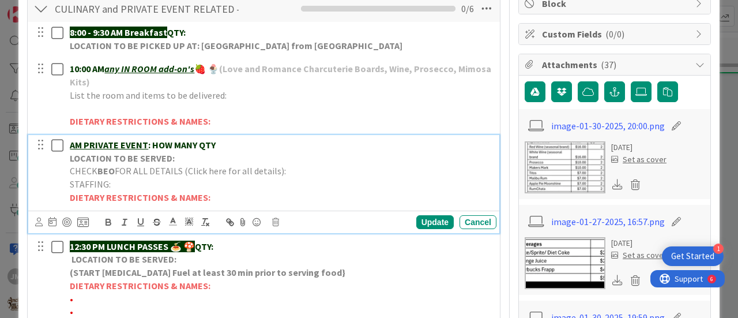
drag, startPoint x: 234, startPoint y: 148, endPoint x: 84, endPoint y: 144, distance: 150.0
click at [84, 144] on p "AM PRIVATE EVENT : HOW MANY QTY" at bounding box center [281, 144] width 422 height 13
click at [316, 167] on p "CHECK BEO FOR ALL DETAILS (Click here for all details):" at bounding box center [281, 170] width 422 height 13
drag, startPoint x: 413, startPoint y: 182, endPoint x: 57, endPoint y: 186, distance: 356.9
click at [57, 186] on div "AM [PERSON_NAME] & [PERSON_NAME] Wedding LOCATION TO BE SERVED: CHECK BEO FOR A…" at bounding box center [265, 171] width 464 height 73
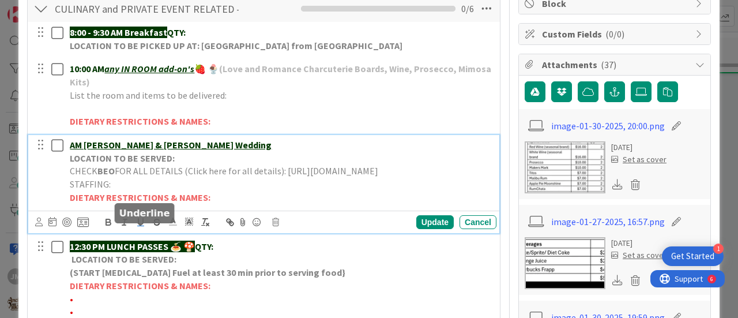
click at [143, 224] on icon "button" at bounding box center [140, 222] width 5 height 6
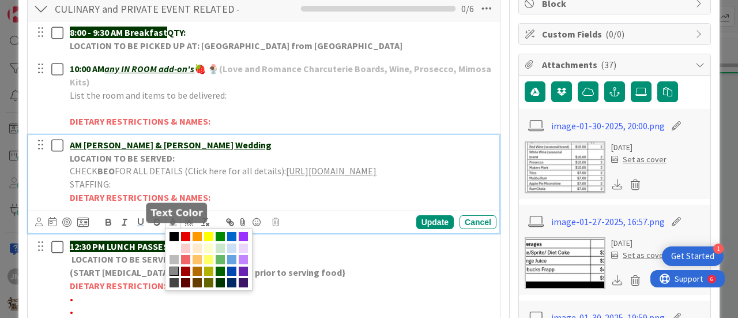
click at [171, 227] on icon at bounding box center [173, 221] width 10 height 10
click at [230, 241] on span at bounding box center [231, 236] width 9 height 9
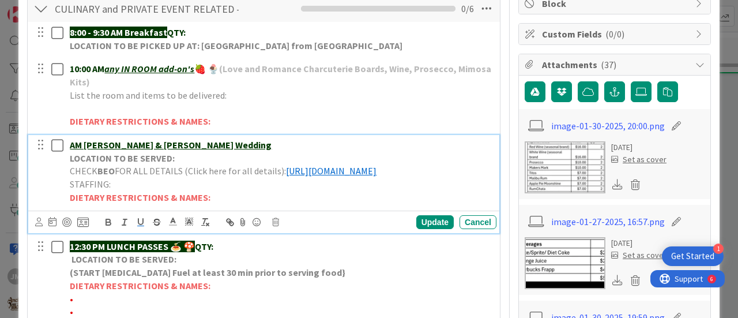
click at [187, 152] on p "LOCATION TO BE SERVED:" at bounding box center [281, 158] width 422 height 13
click at [71, 140] on u "AM [PERSON_NAME] & [PERSON_NAME] Wedding" at bounding box center [171, 145] width 202 height 12
click at [93, 141] on u "3-AM [PERSON_NAME] & [PERSON_NAME] Wedding" at bounding box center [175, 145] width 210 height 12
click at [184, 155] on p "LOCATION TO BE SERVED:" at bounding box center [281, 158] width 422 height 13
click at [198, 152] on p "LOCATION TO BE SERVED:" at bounding box center [281, 158] width 422 height 13
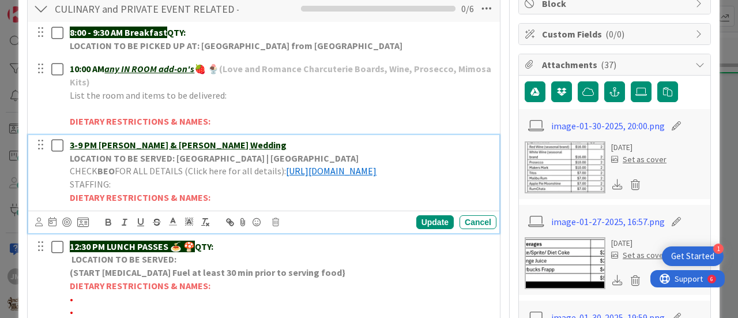
click at [289, 156] on strong "LOCATION TO BE SERVED: [GEOGRAPHIC_DATA] | [GEOGRAPHIC_DATA]" at bounding box center [214, 158] width 289 height 12
click at [348, 156] on p "LOCATION TO BE SERVED: [GEOGRAPHIC_DATA] | Overlook @ [GEOGRAPHIC_DATA]" at bounding box center [281, 158] width 422 height 13
click at [244, 155] on strong "LOCATION TO BE SERVED: [GEOGRAPHIC_DATA] | Overlook @ [GEOGRAPHIC_DATA]" at bounding box center [240, 158] width 340 height 12
click at [303, 154] on p "LOCATION TO BE SERVED: Waterfall | Overlook @ Willows" at bounding box center [281, 158] width 422 height 13
click at [426, 229] on div "Update" at bounding box center [434, 222] width 37 height 14
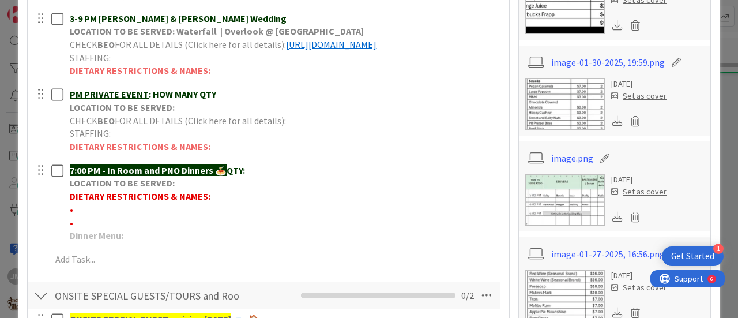
scroll to position [489, 0]
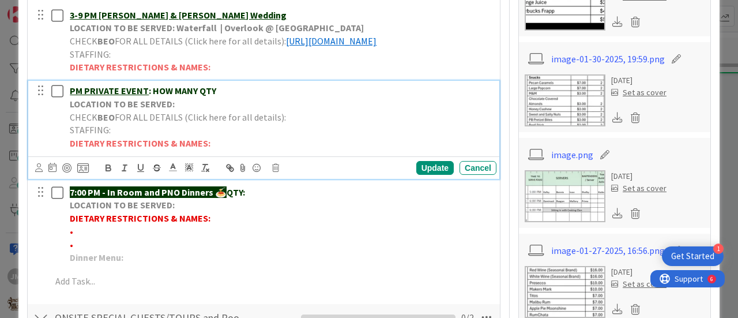
click at [225, 97] on p "PM PRIVATE EVENT : HOW MANY QTY" at bounding box center [281, 90] width 422 height 13
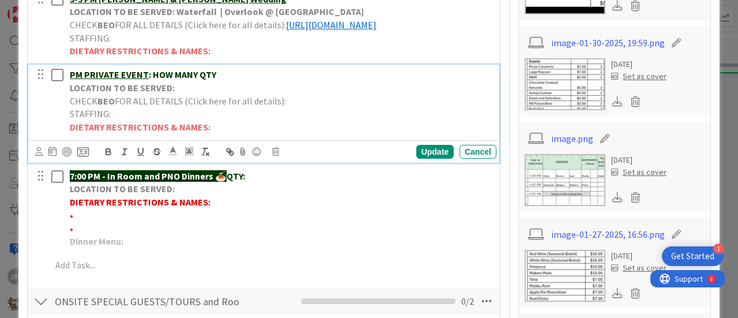
scroll to position [431, 0]
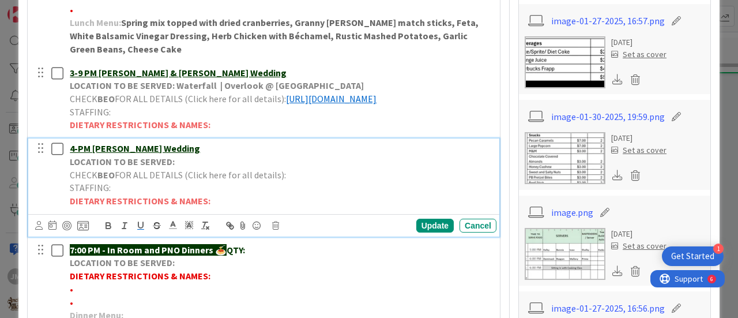
click at [77, 154] on u "4-PM [PERSON_NAME] Wedding" at bounding box center [135, 148] width 130 height 12
click at [224, 168] on p "LOCATION TO BE SERVED:" at bounding box center [281, 161] width 422 height 13
click at [189, 168] on p "LOCATION TO BE SERVED:" at bounding box center [281, 161] width 422 height 13
click at [319, 182] on p "CHECK BEO FOR ALL DETAILS (Click here for all details):" at bounding box center [281, 174] width 422 height 13
drag, startPoint x: 354, startPoint y: 197, endPoint x: 69, endPoint y: 203, distance: 284.9
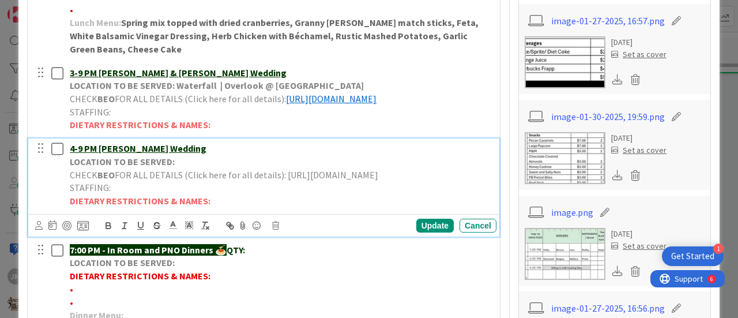
click at [69, 203] on div "4-9 PM [PERSON_NAME] Wedding LOCATION TO BE SERVED: CHECK BEO FOR ALL DETAILS (…" at bounding box center [280, 174] width 431 height 73
click at [139, 231] on icon "button" at bounding box center [141, 225] width 10 height 10
click at [172, 225] on line at bounding box center [172, 225] width 3 height 0
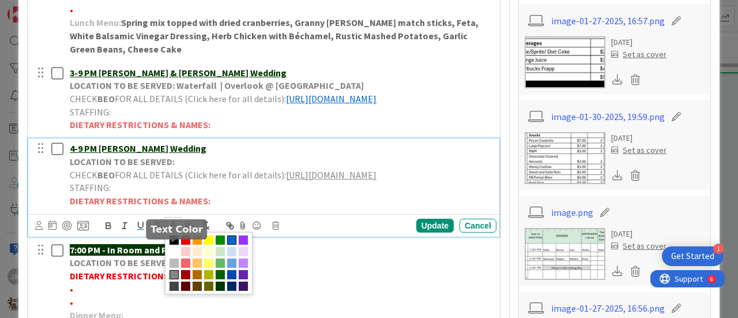
click at [232, 244] on span at bounding box center [231, 239] width 9 height 9
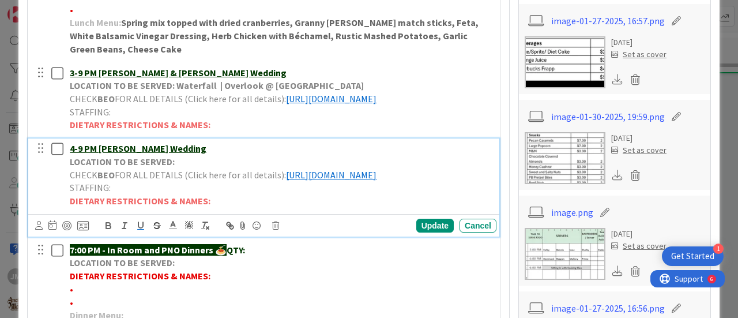
click at [189, 168] on p "LOCATION TO BE SERVED:" at bounding box center [281, 161] width 422 height 13
click at [200, 168] on p "LOCATION TO BE SERVED:" at bounding box center [281, 161] width 422 height 13
click at [427, 232] on div "Update" at bounding box center [434, 226] width 37 height 14
click at [179, 155] on p "4-9 PM [PERSON_NAME] Wedding" at bounding box center [281, 148] width 422 height 13
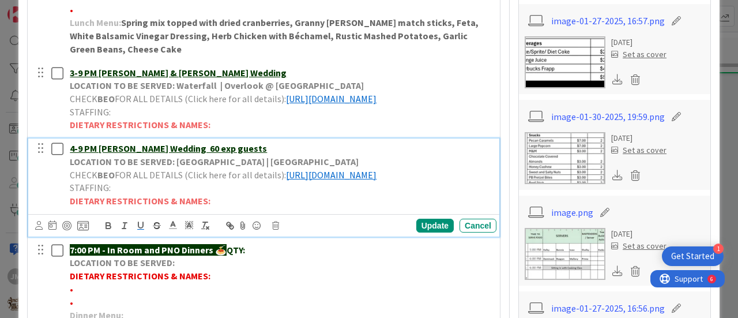
scroll to position [316, 0]
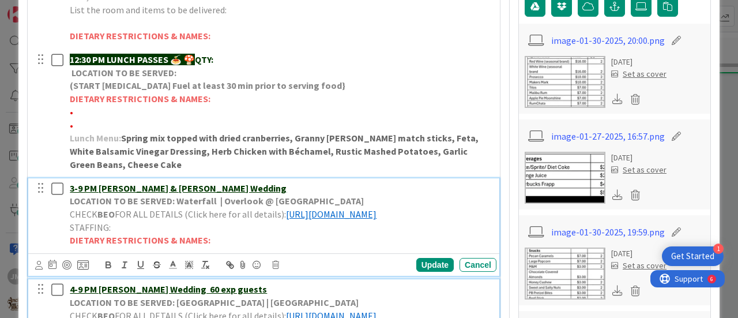
click at [215, 184] on p "3-9 PM [PERSON_NAME] & [PERSON_NAME] Wedding" at bounding box center [281, 188] width 422 height 13
drag, startPoint x: 200, startPoint y: 185, endPoint x: 251, endPoint y: 201, distance: 54.3
click at [201, 186] on u "3-9 PM [PERSON_NAME] & [PERSON_NAME] Wedding 40 exp guests" at bounding box center [208, 188] width 276 height 12
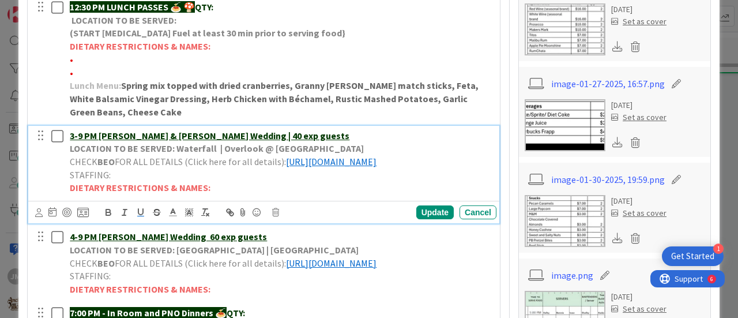
scroll to position [431, 0]
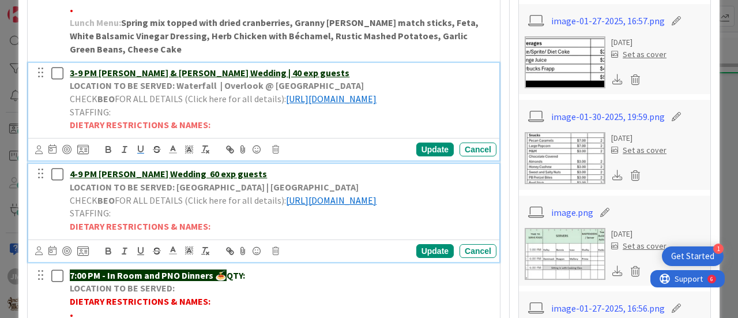
click at [167, 179] on u "4-9 PM [PERSON_NAME] Wedding 60 exp guests" at bounding box center [168, 174] width 197 height 12
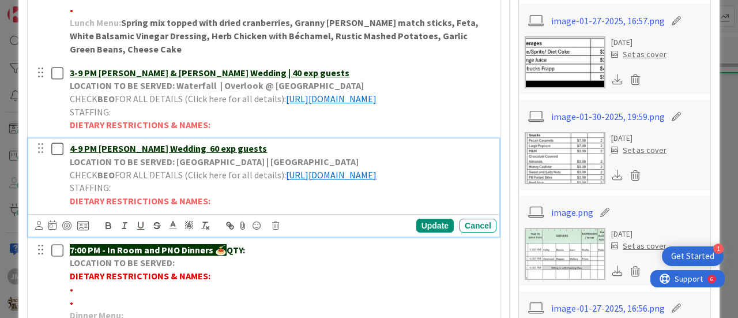
scroll to position [406, 0]
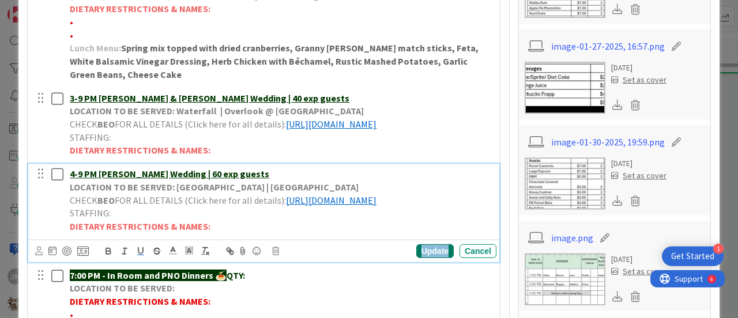
click at [429, 258] on div "Update" at bounding box center [434, 251] width 37 height 14
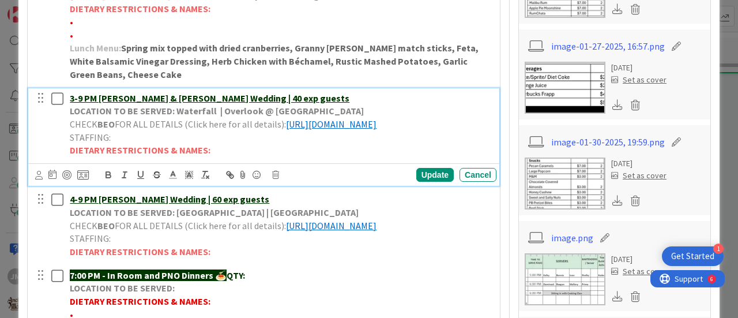
click at [287, 92] on p "3-9 PM [PERSON_NAME] & [PERSON_NAME] Wedding | 40 exp guests" at bounding box center [281, 98] width 422 height 13
click at [424, 182] on div "Update" at bounding box center [434, 175] width 37 height 14
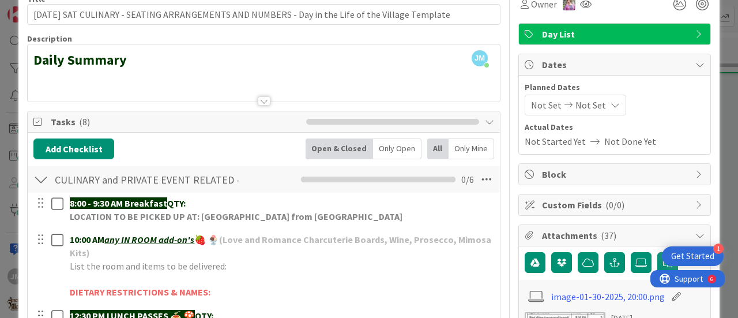
scroll to position [0, 0]
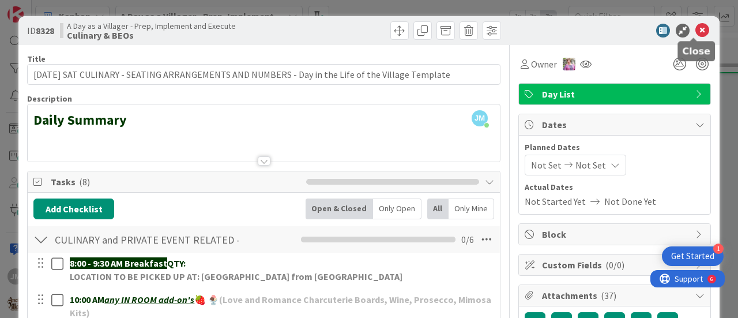
click at [695, 32] on icon at bounding box center [702, 31] width 14 height 14
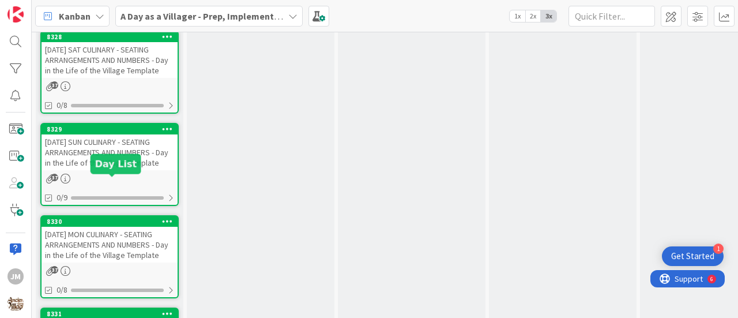
scroll to position [1111, 0]
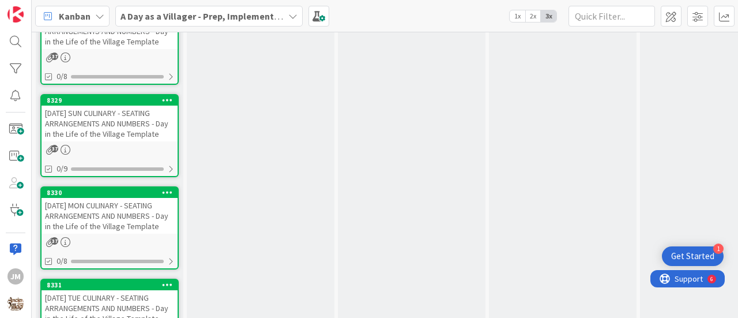
click at [105, 137] on div "[DATE] SUN CULINARY - SEATING ARRANGEMENTS AND NUMBERS - Day in the Life of the…" at bounding box center [110, 124] width 136 height 36
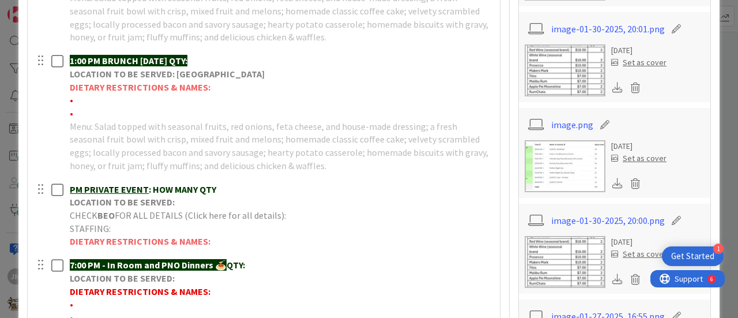
scroll to position [577, 0]
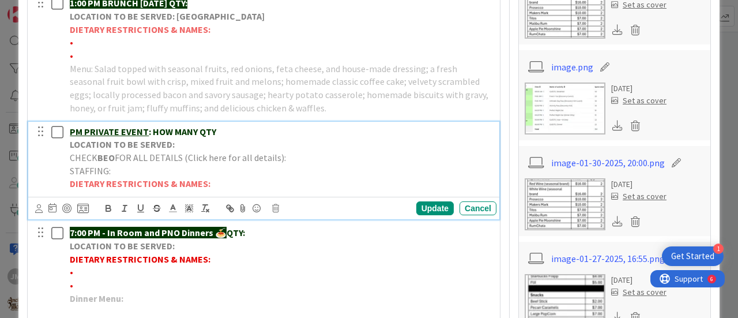
drag, startPoint x: 220, startPoint y: 130, endPoint x: 81, endPoint y: 130, distance: 139.5
click at [81, 130] on p "PM PRIVATE EVENT : HOW MANY QTY" at bounding box center [281, 131] width 422 height 13
click at [302, 156] on p "CHECK BEO FOR ALL DETAILS (Click here for all details):" at bounding box center [281, 157] width 422 height 13
drag, startPoint x: 421, startPoint y: 168, endPoint x: 63, endPoint y: 174, distance: 357.5
click at [63, 174] on div "1 PM [PERSON_NAME] Wedding LOCATION TO BE SERVED: CHECK BEO FOR ALL DETAILS (Cl…" at bounding box center [265, 158] width 464 height 73
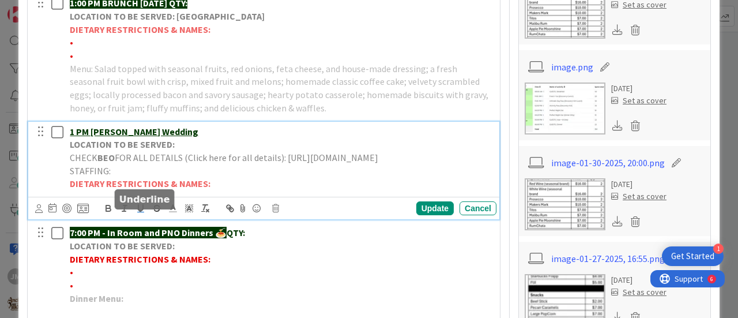
click at [142, 213] on icon "button" at bounding box center [141, 208] width 10 height 10
click at [173, 213] on icon at bounding box center [173, 208] width 10 height 10
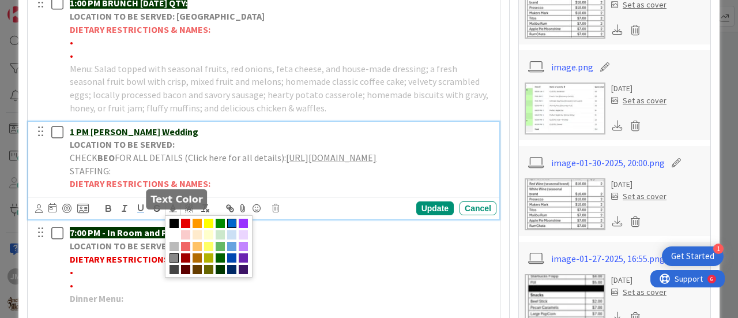
click at [234, 228] on span at bounding box center [231, 223] width 9 height 9
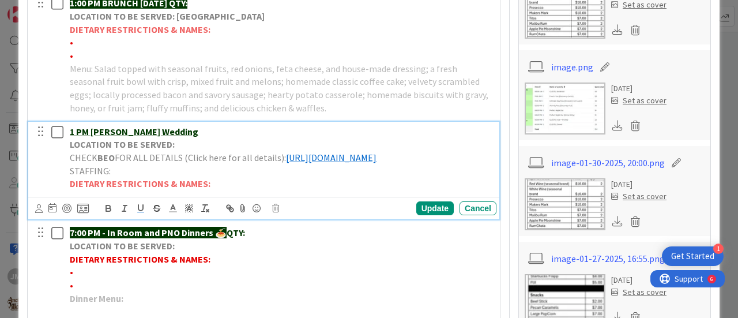
click at [304, 190] on p "DIETARY RESTRICTIONS & NAMES:" at bounding box center [281, 183] width 422 height 13
click at [185, 142] on p "LOCATION TO BE SERVED:" at bounding box center [281, 144] width 422 height 13
click at [176, 143] on p "LOCATION TO BE SERVED:" at bounding box center [281, 144] width 422 height 13
click at [431, 215] on div "Update" at bounding box center [434, 208] width 37 height 14
